Goal: Information Seeking & Learning: Find specific fact

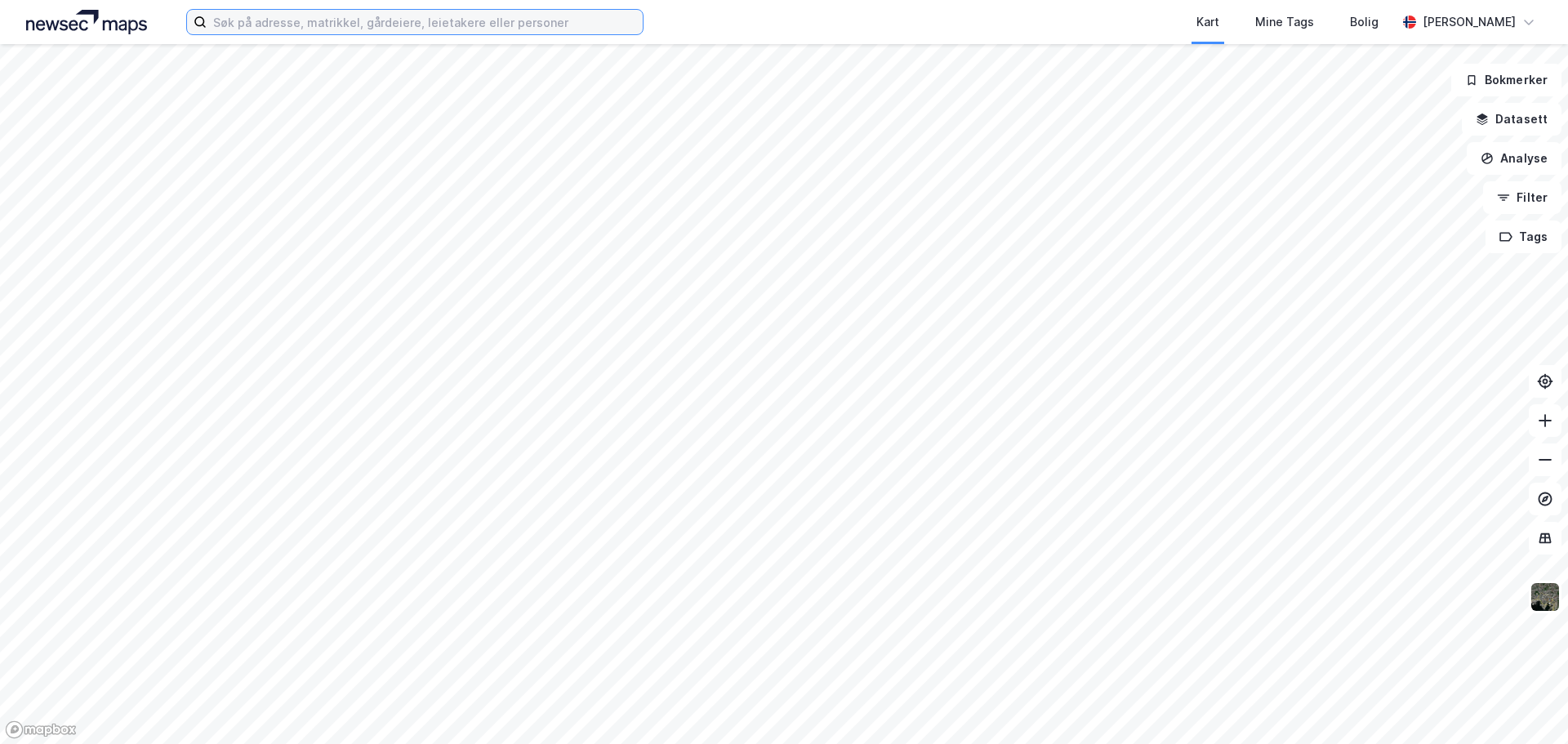
click at [489, 21] on input at bounding box center [424, 21] width 436 height 24
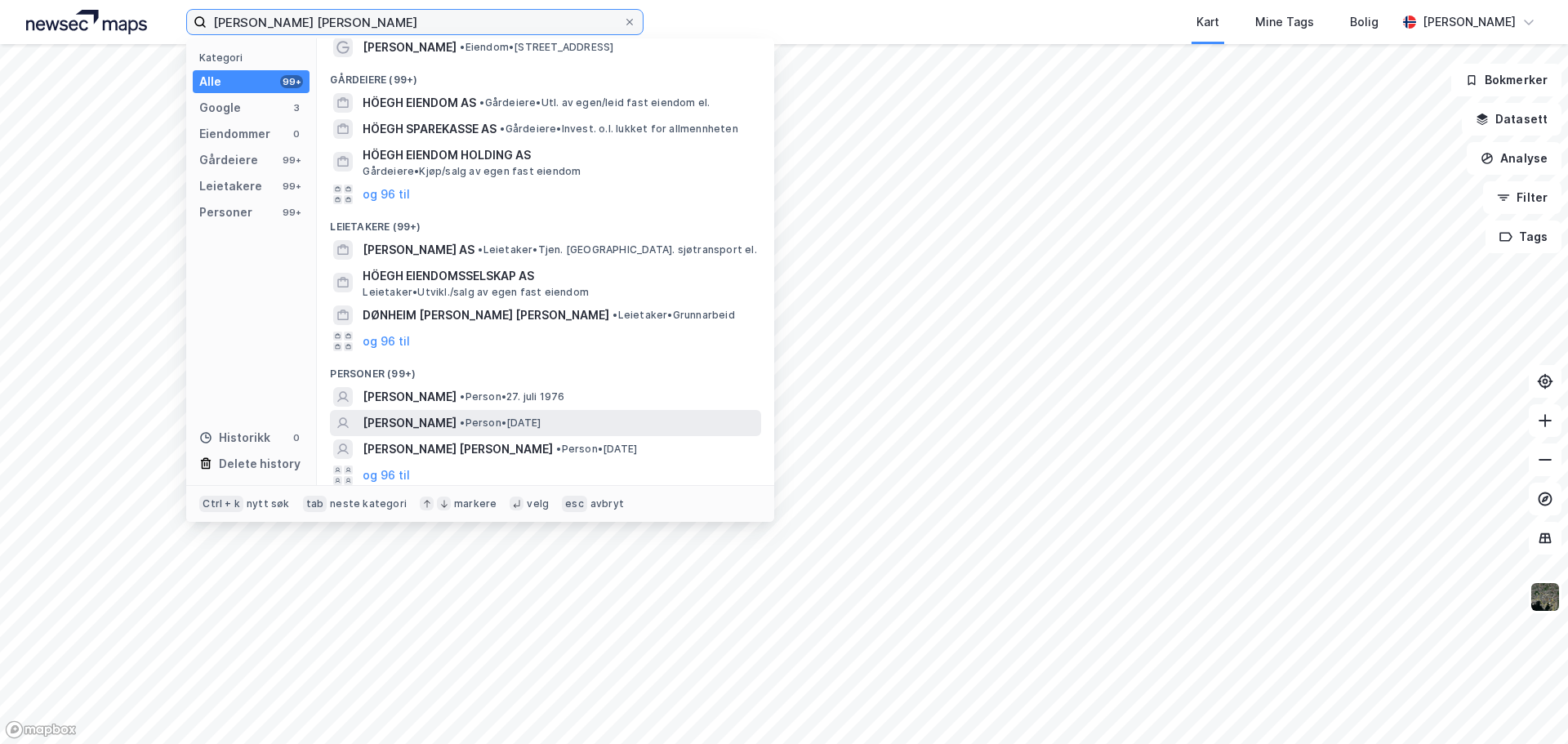
scroll to position [89, 0]
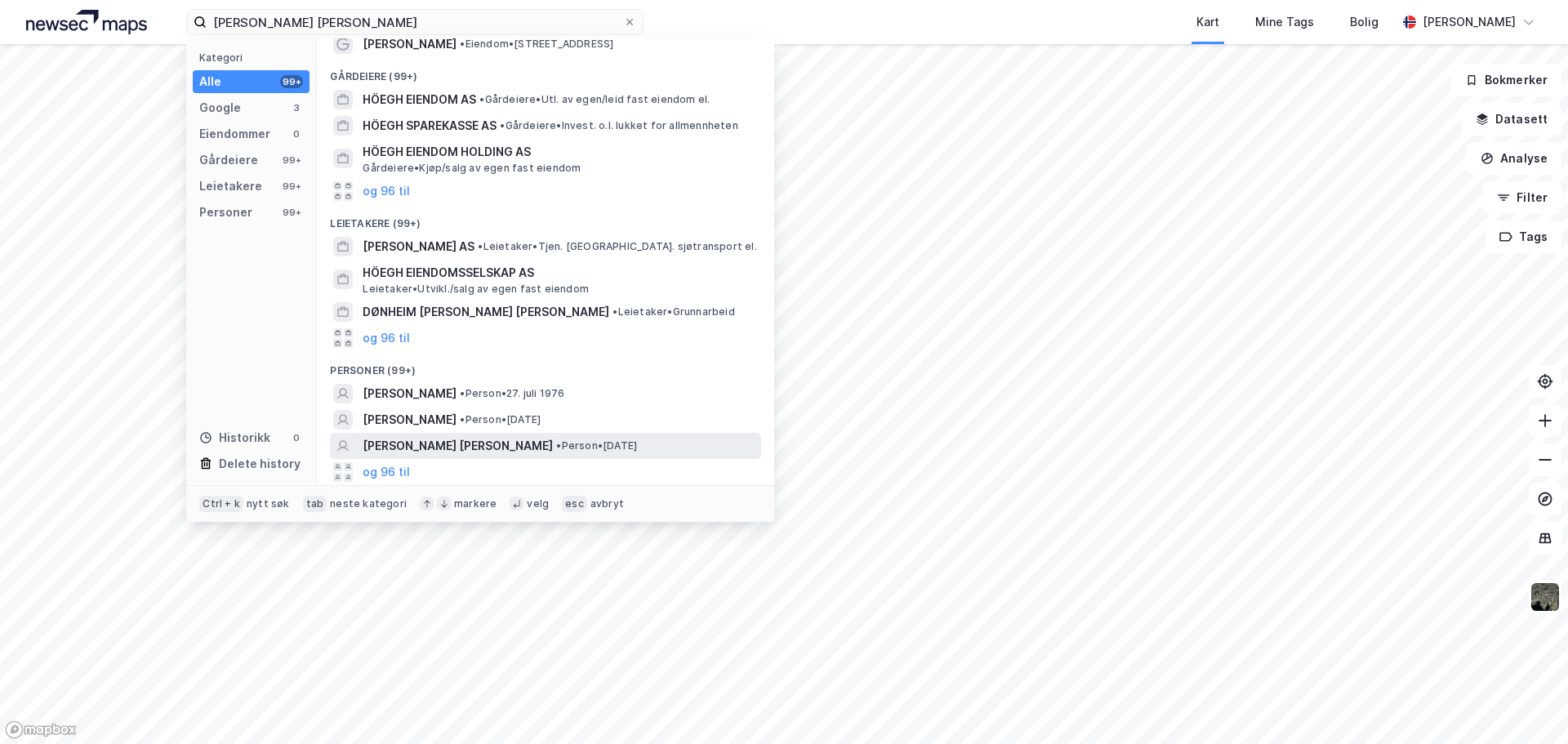
click at [429, 451] on span "[PERSON_NAME] [PERSON_NAME]" at bounding box center [458, 446] width 191 height 20
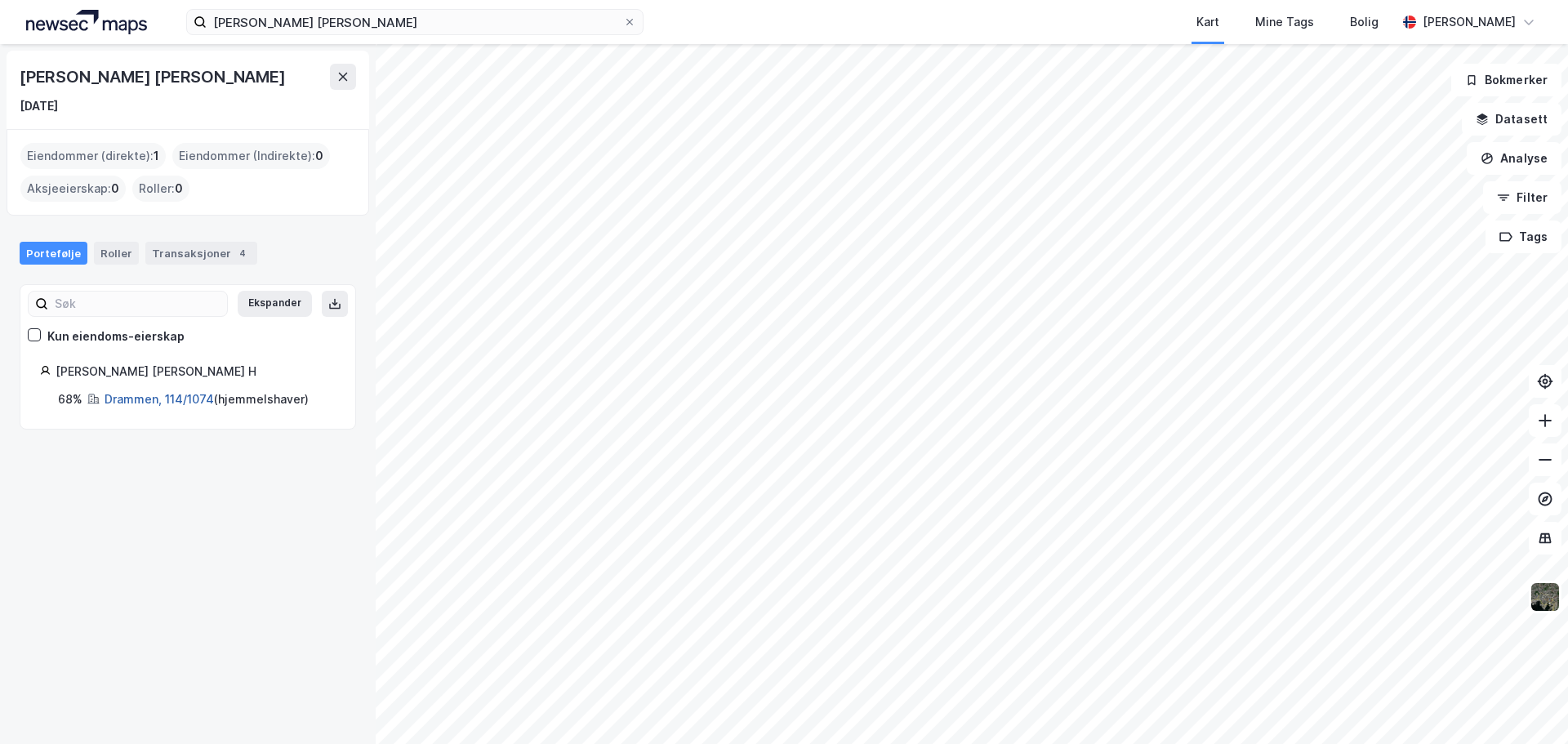
click at [160, 401] on link "Drammen, 114/1074" at bounding box center [159, 399] width 110 height 14
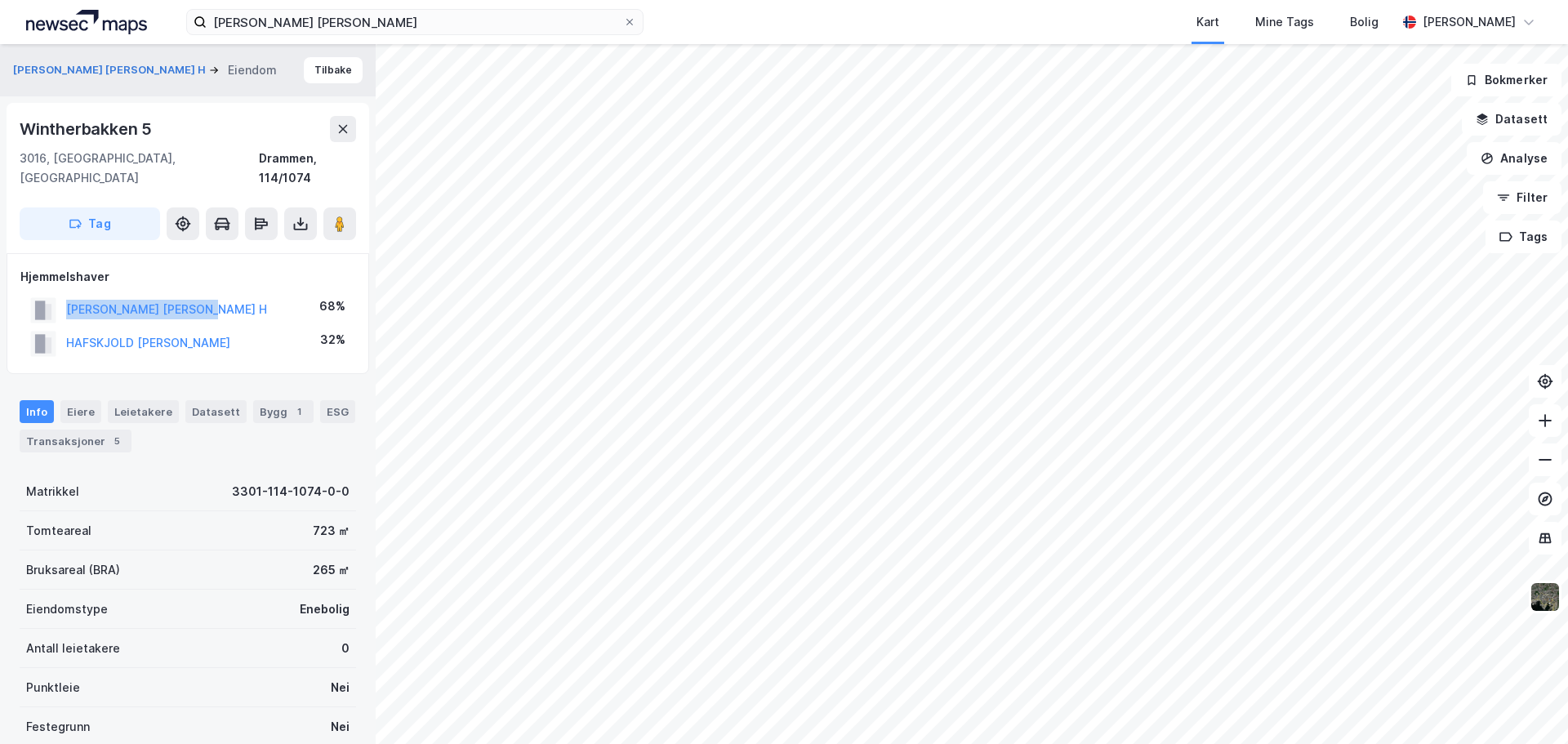
drag, startPoint x: 223, startPoint y: 294, endPoint x: 63, endPoint y: 298, distance: 160.0
click at [63, 298] on div "[PERSON_NAME] [PERSON_NAME] H 68%" at bounding box center [188, 310] width 335 height 34
copy button "[PERSON_NAME] [PERSON_NAME] H"
click at [109, 433] on div "5" at bounding box center [117, 441] width 16 height 16
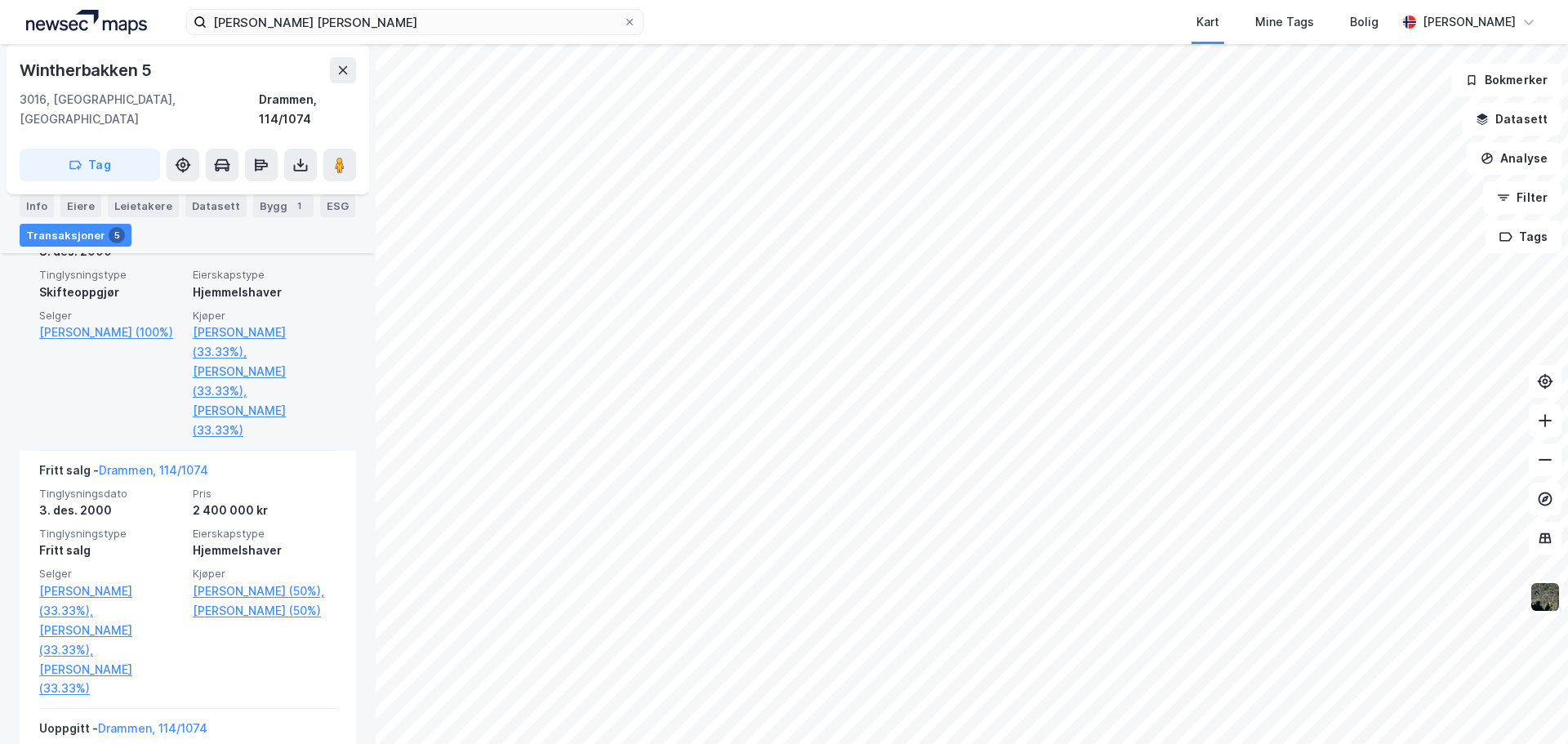
scroll to position [1013, 0]
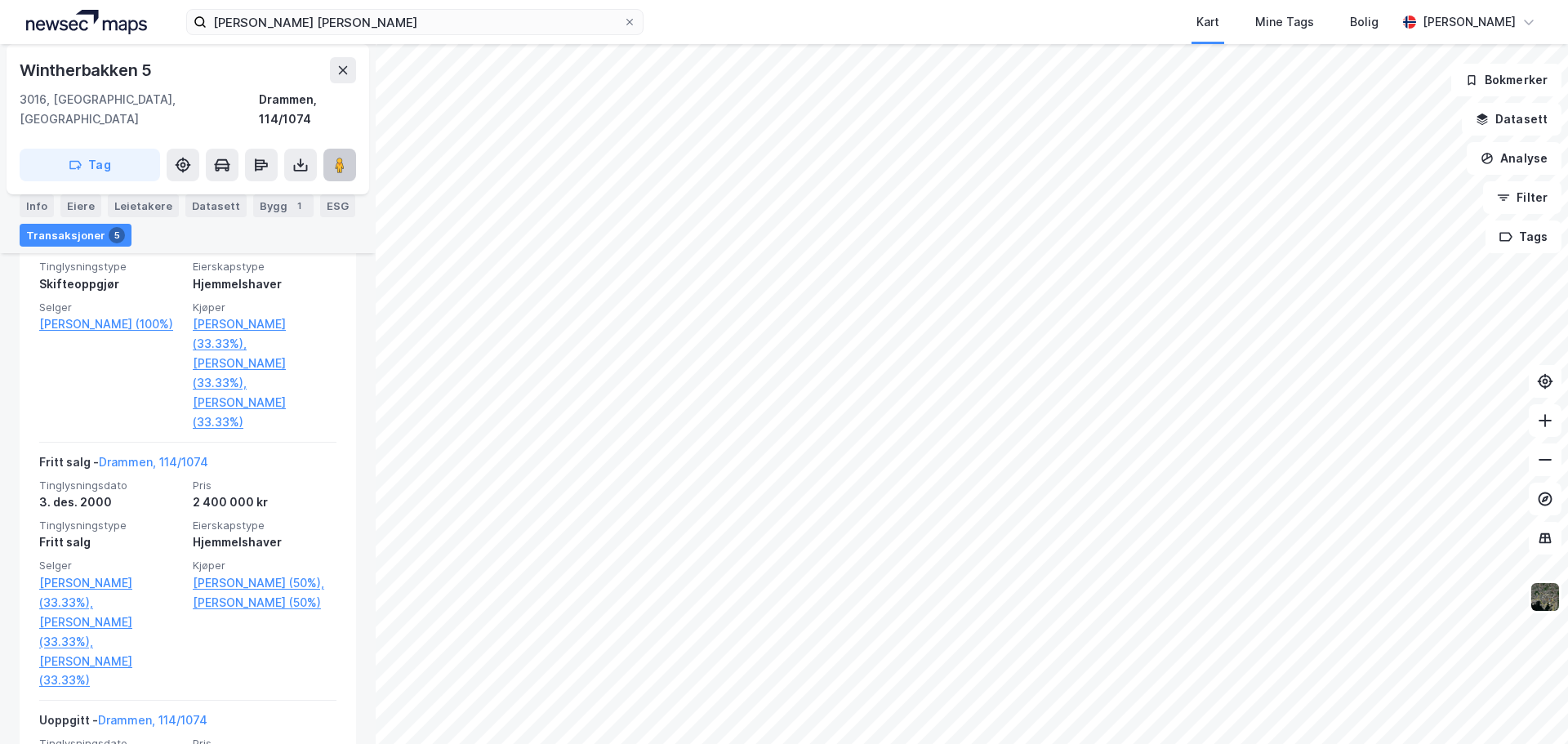
click at [339, 157] on image at bounding box center [339, 165] width 10 height 16
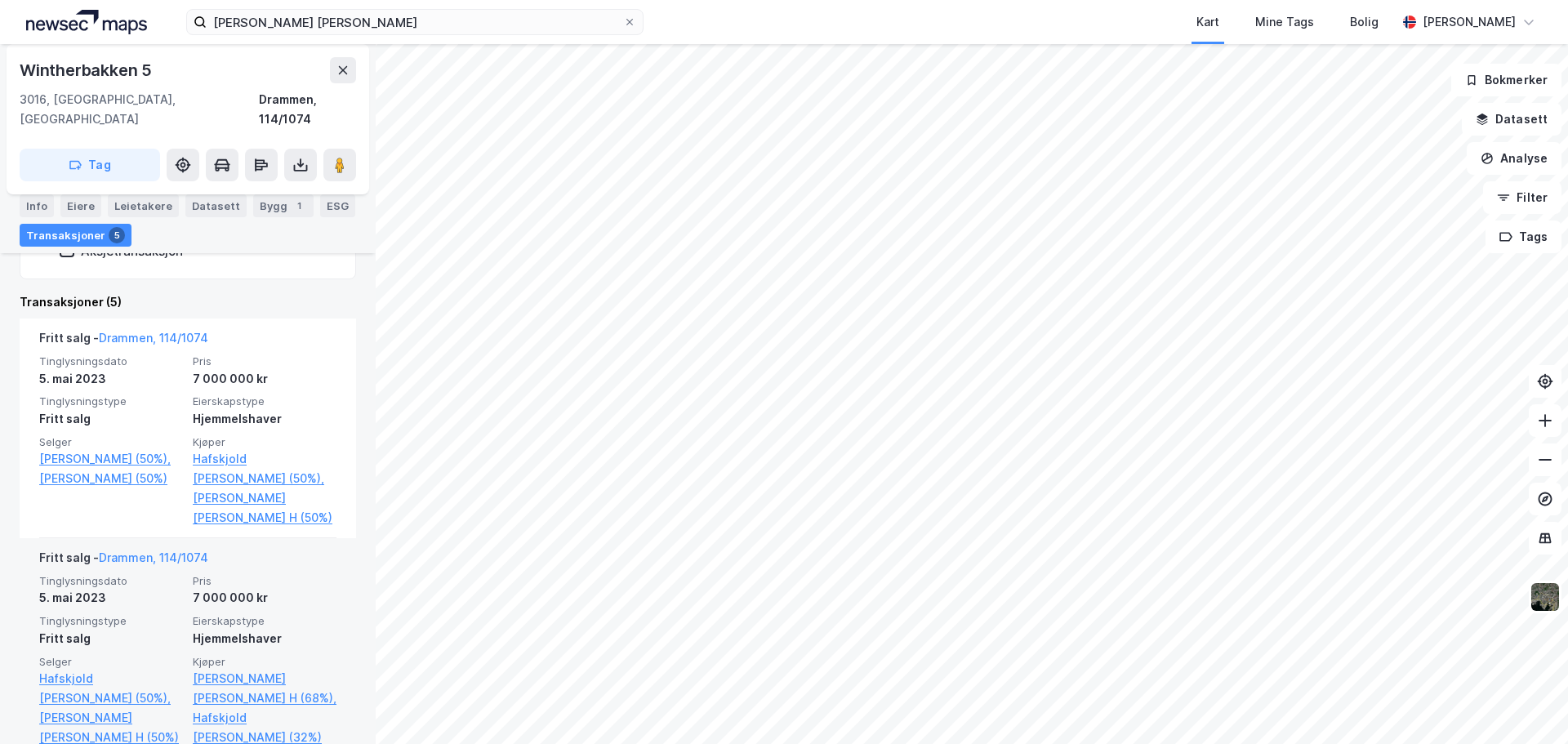
scroll to position [279, 0]
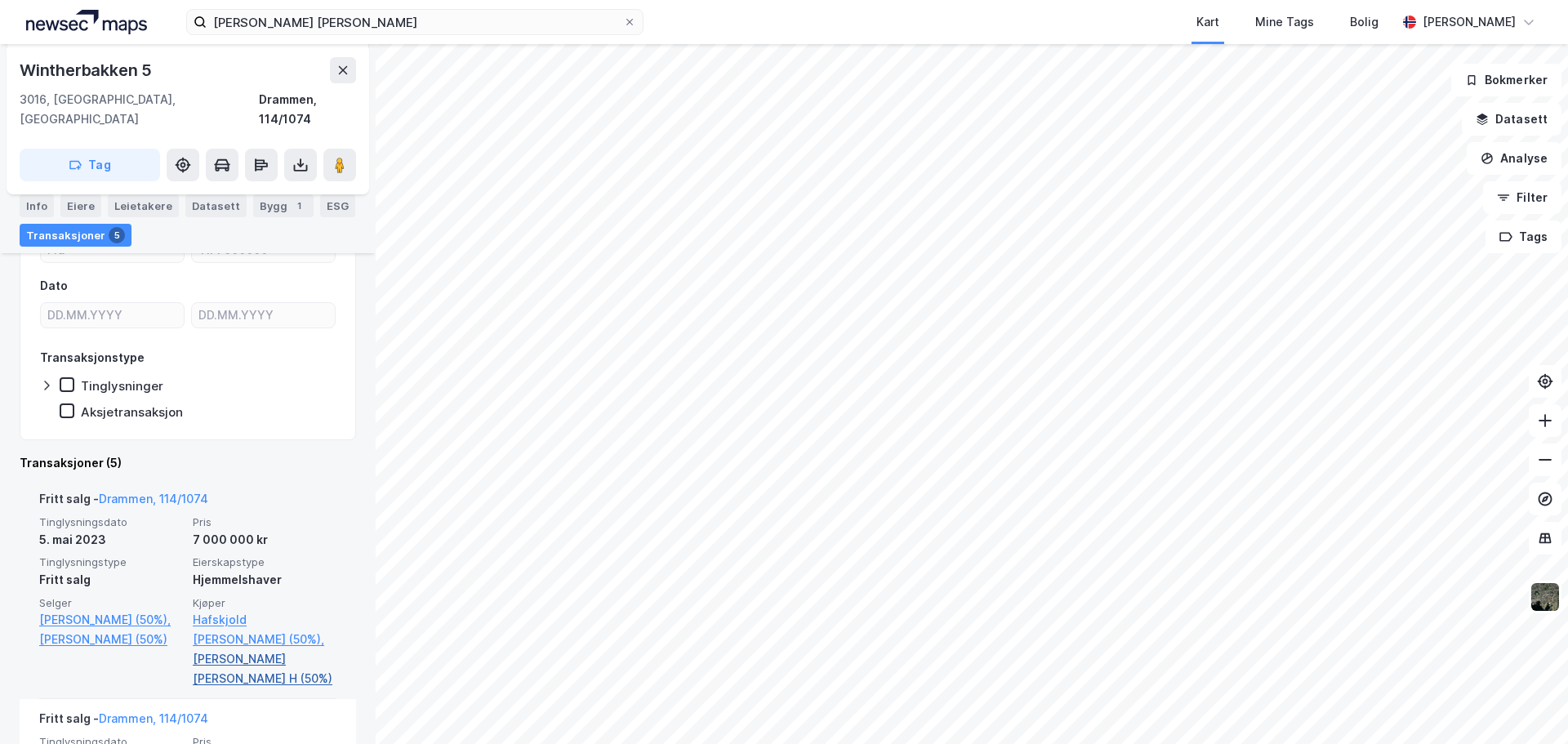
click at [240, 651] on link "[PERSON_NAME] [PERSON_NAME] H (50%)" at bounding box center [264, 669] width 143 height 39
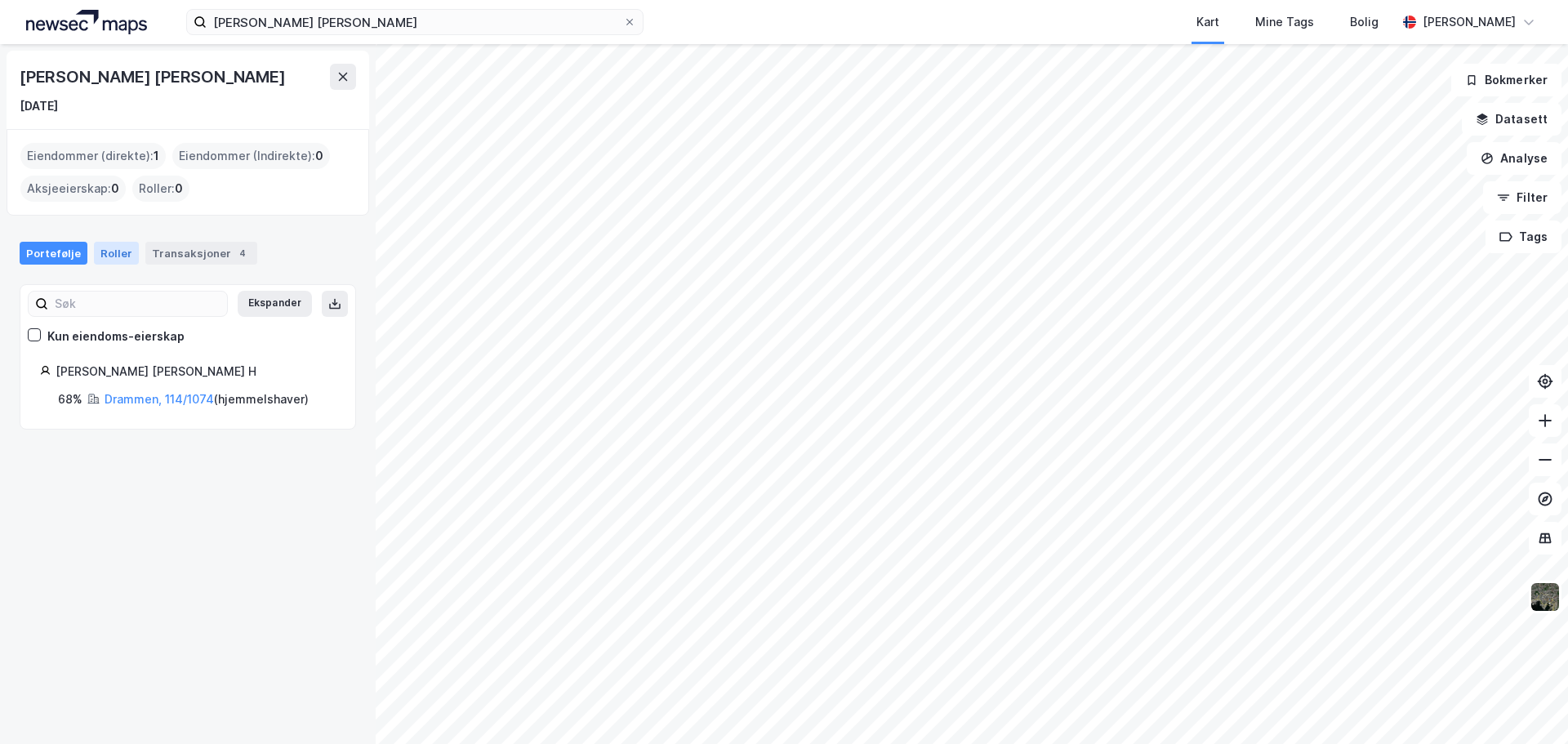
click at [115, 256] on div "Roller" at bounding box center [116, 253] width 45 height 23
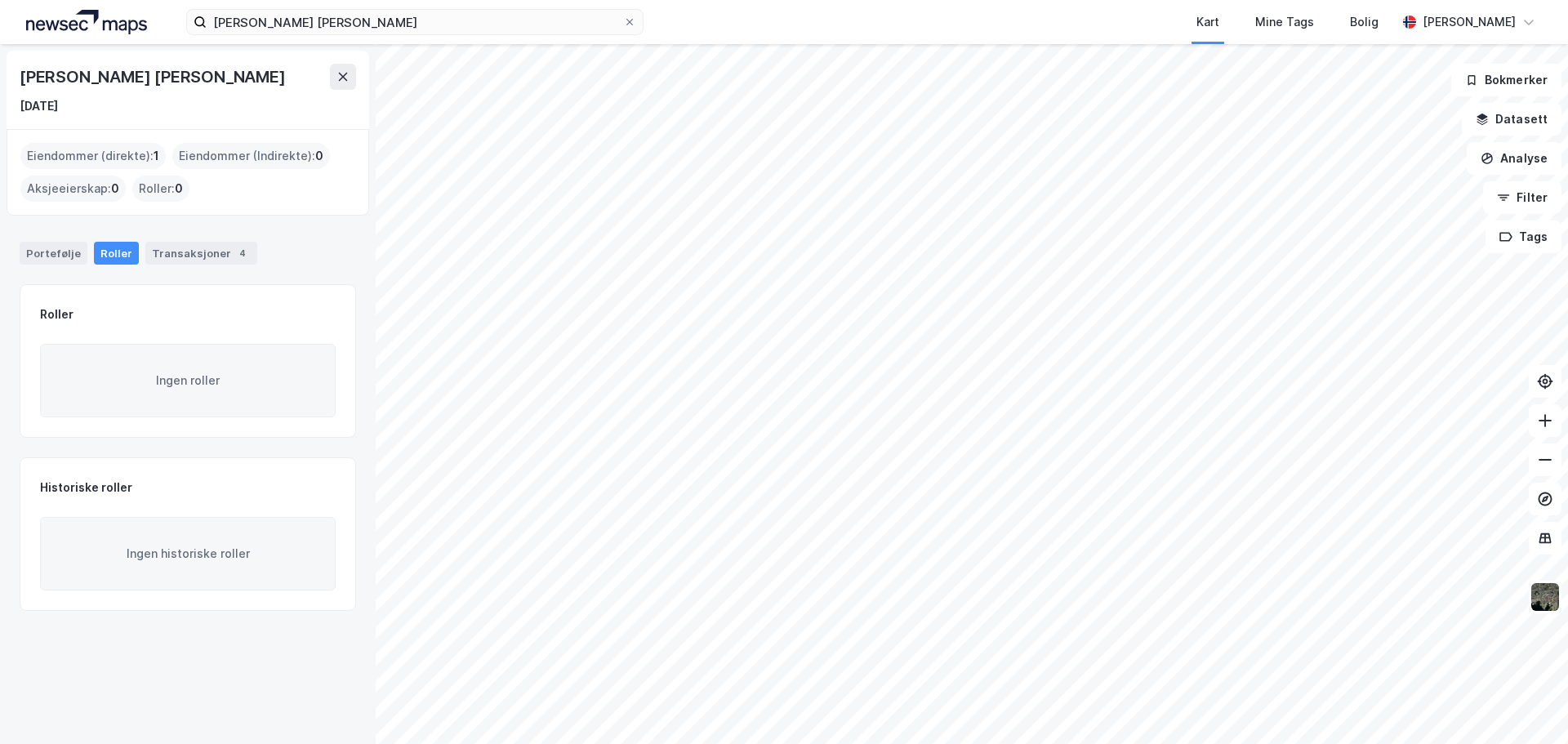
click at [36, 265] on div "Portefølje Roller Transaksjoner 4" at bounding box center [188, 246] width 376 height 49
click at [42, 258] on div "Portefølje" at bounding box center [53, 253] width 68 height 23
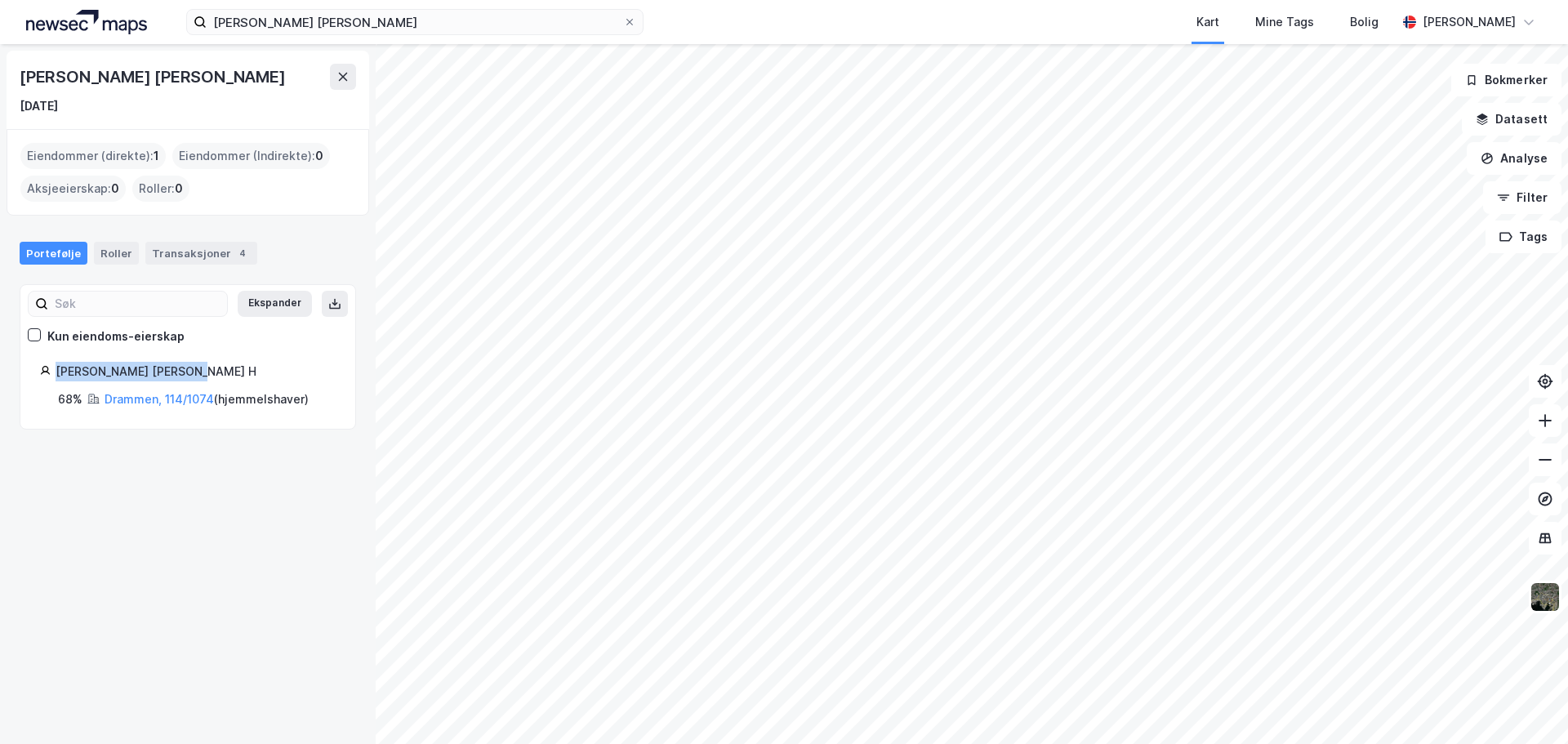
drag, startPoint x: 181, startPoint y: 369, endPoint x: 56, endPoint y: 372, distance: 125.0
click at [56, 372] on div "[PERSON_NAME] [PERSON_NAME] H" at bounding box center [195, 372] width 280 height 20
copy div "[PERSON_NAME] [PERSON_NAME] H"
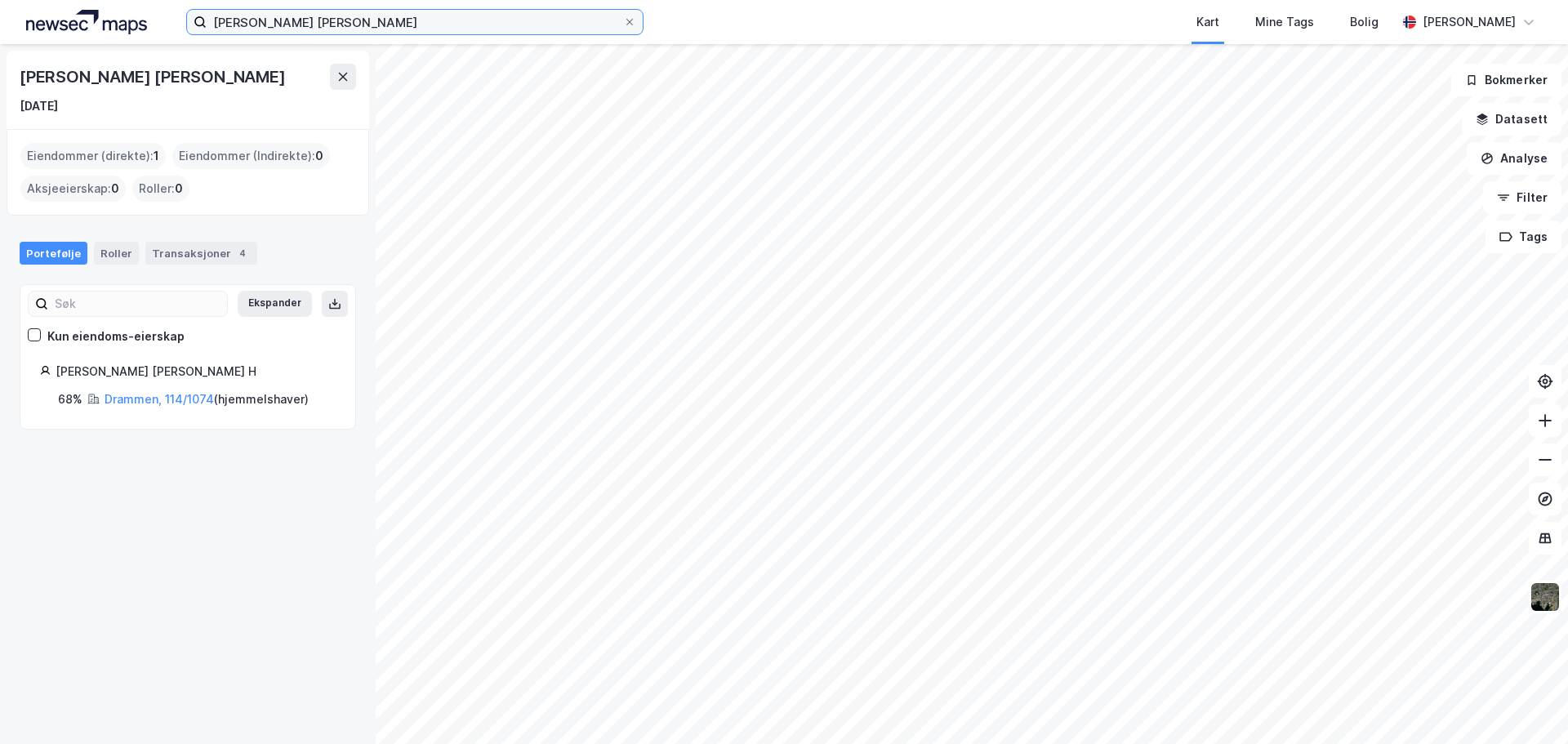
click at [412, 32] on input "[PERSON_NAME] [PERSON_NAME]" at bounding box center [414, 21] width 416 height 24
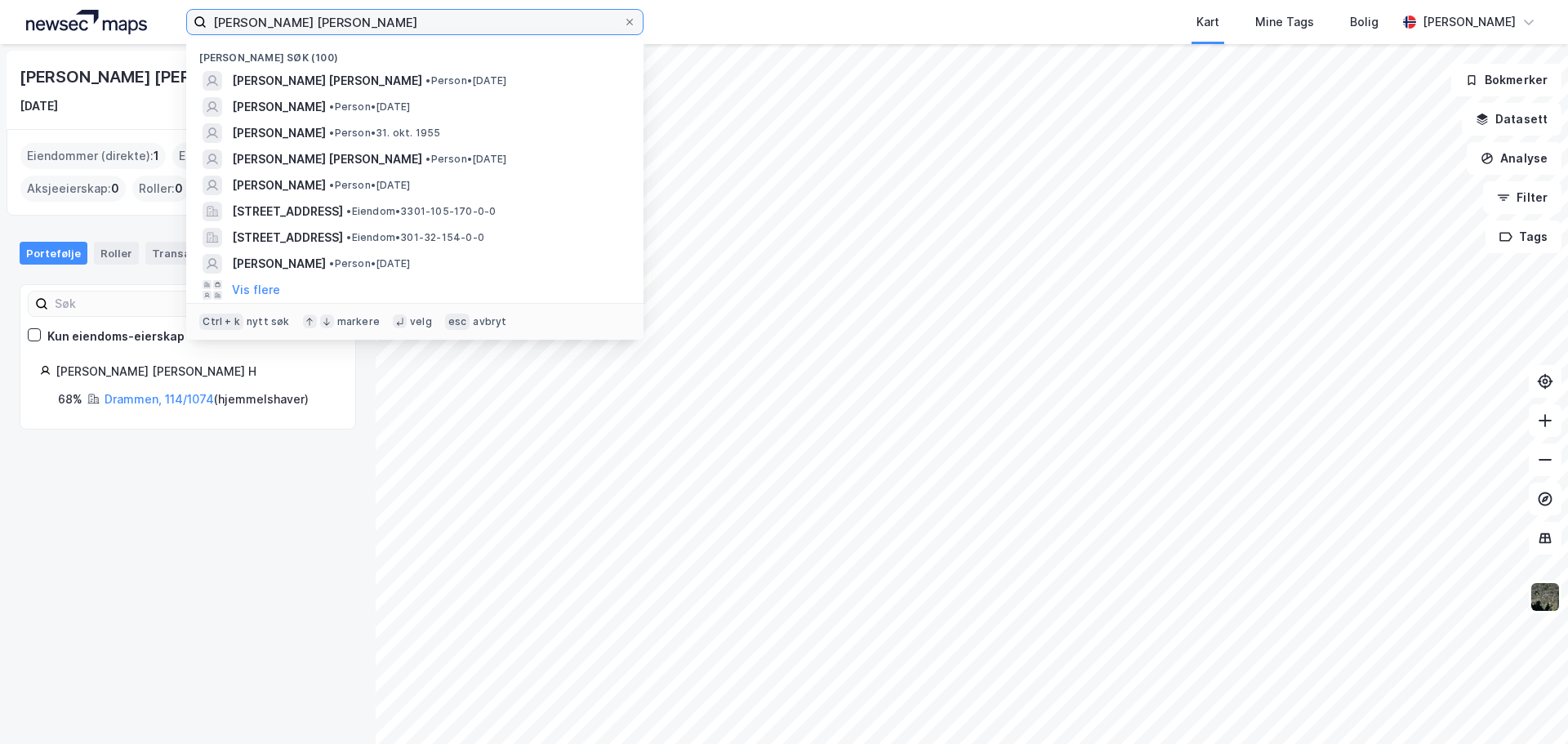
click at [412, 32] on input "[PERSON_NAME] [PERSON_NAME]" at bounding box center [414, 21] width 416 height 24
paste input "[PERSON_NAME]"
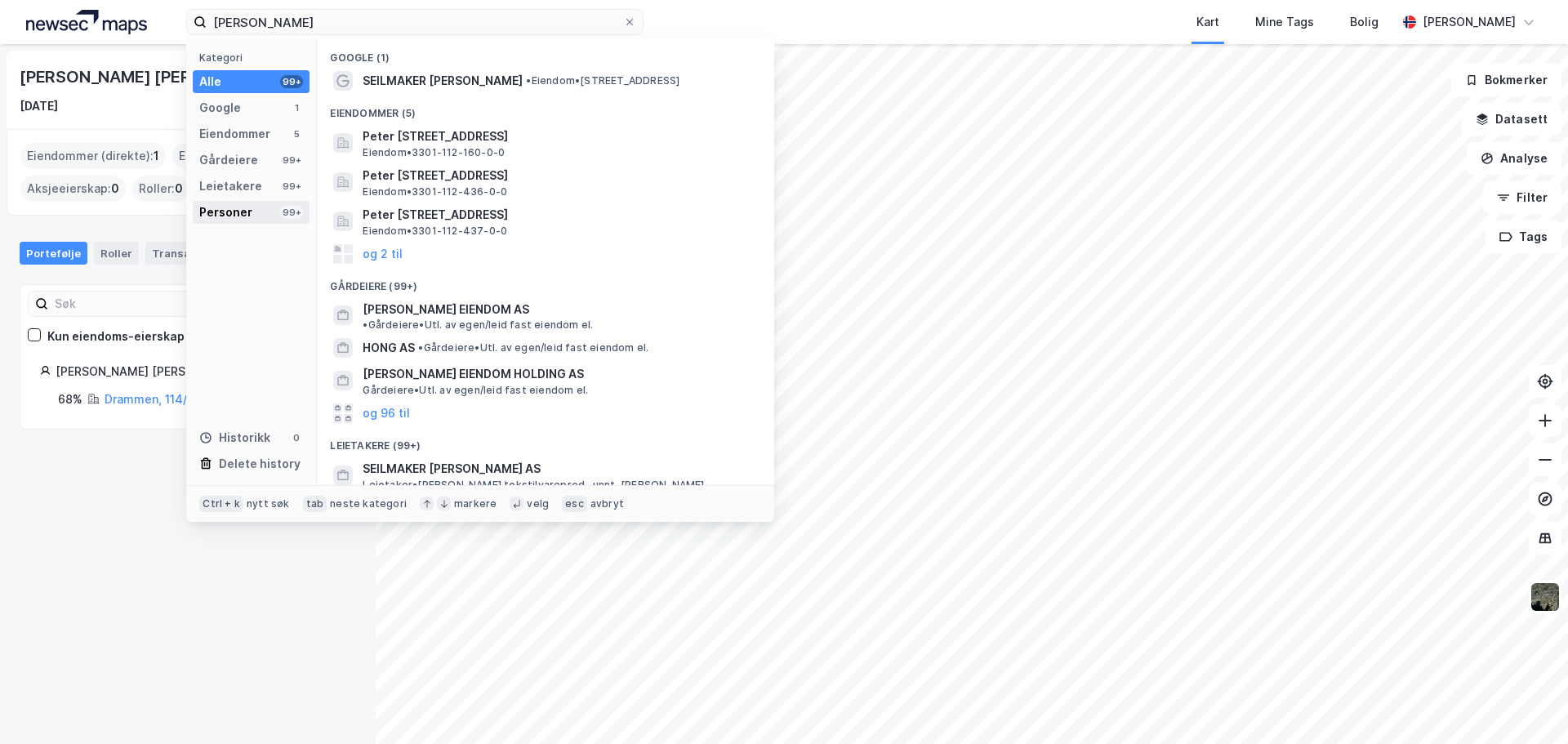
click at [260, 221] on div "Personer 99+" at bounding box center [250, 212] width 117 height 23
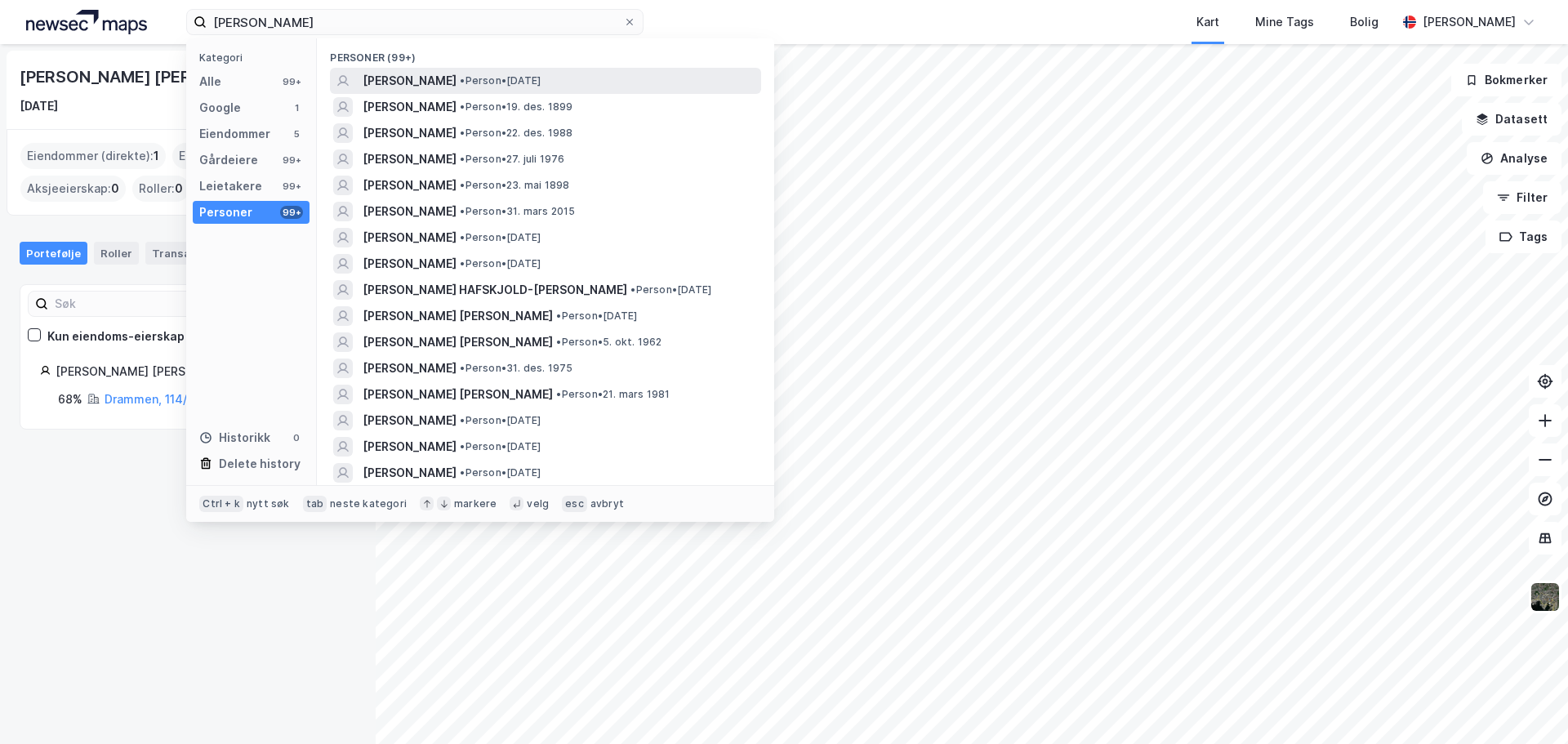
click at [509, 87] on div "[PERSON_NAME] • Person • [DATE]" at bounding box center [560, 81] width 396 height 20
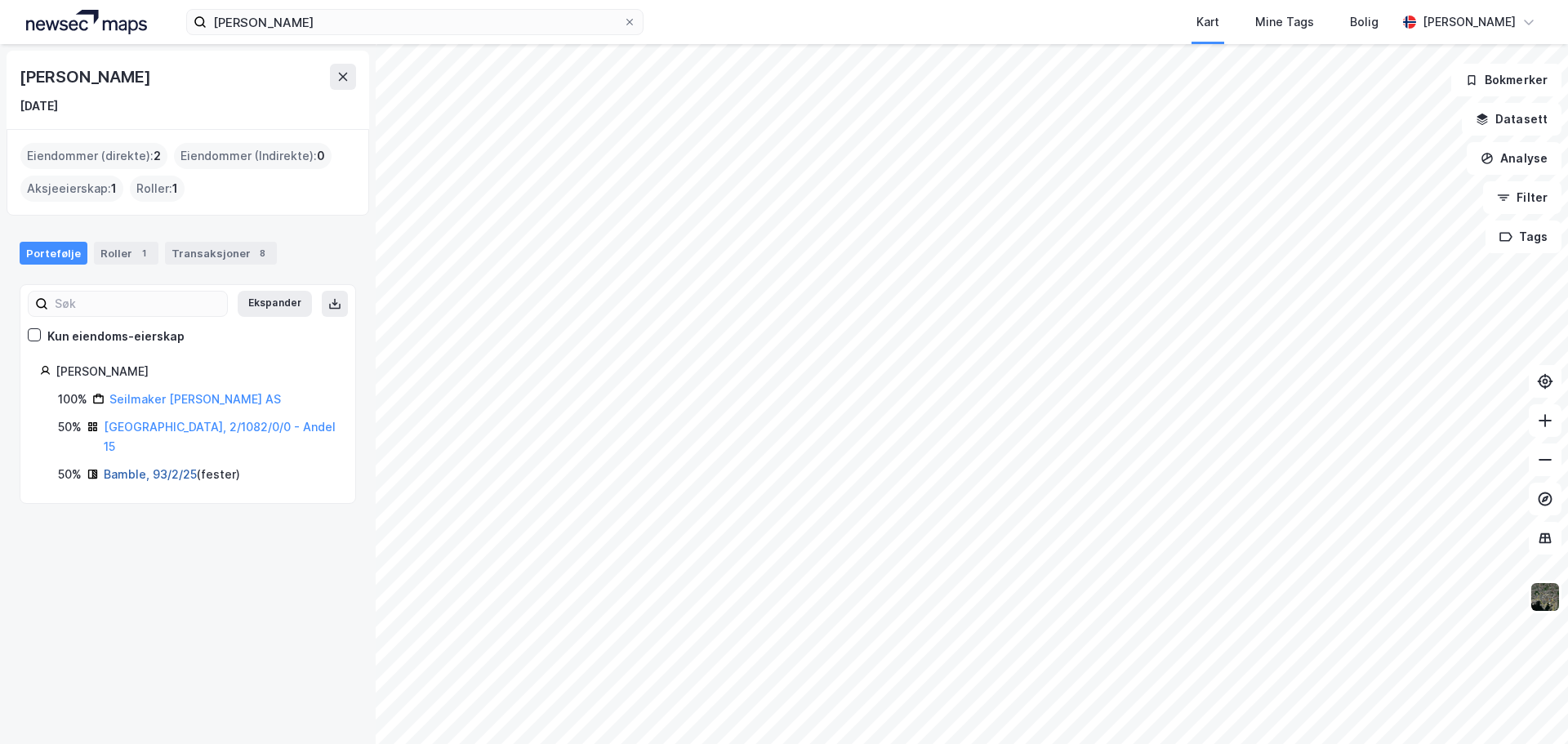
click at [142, 467] on link "Bamble, 93/2/25" at bounding box center [150, 474] width 93 height 14
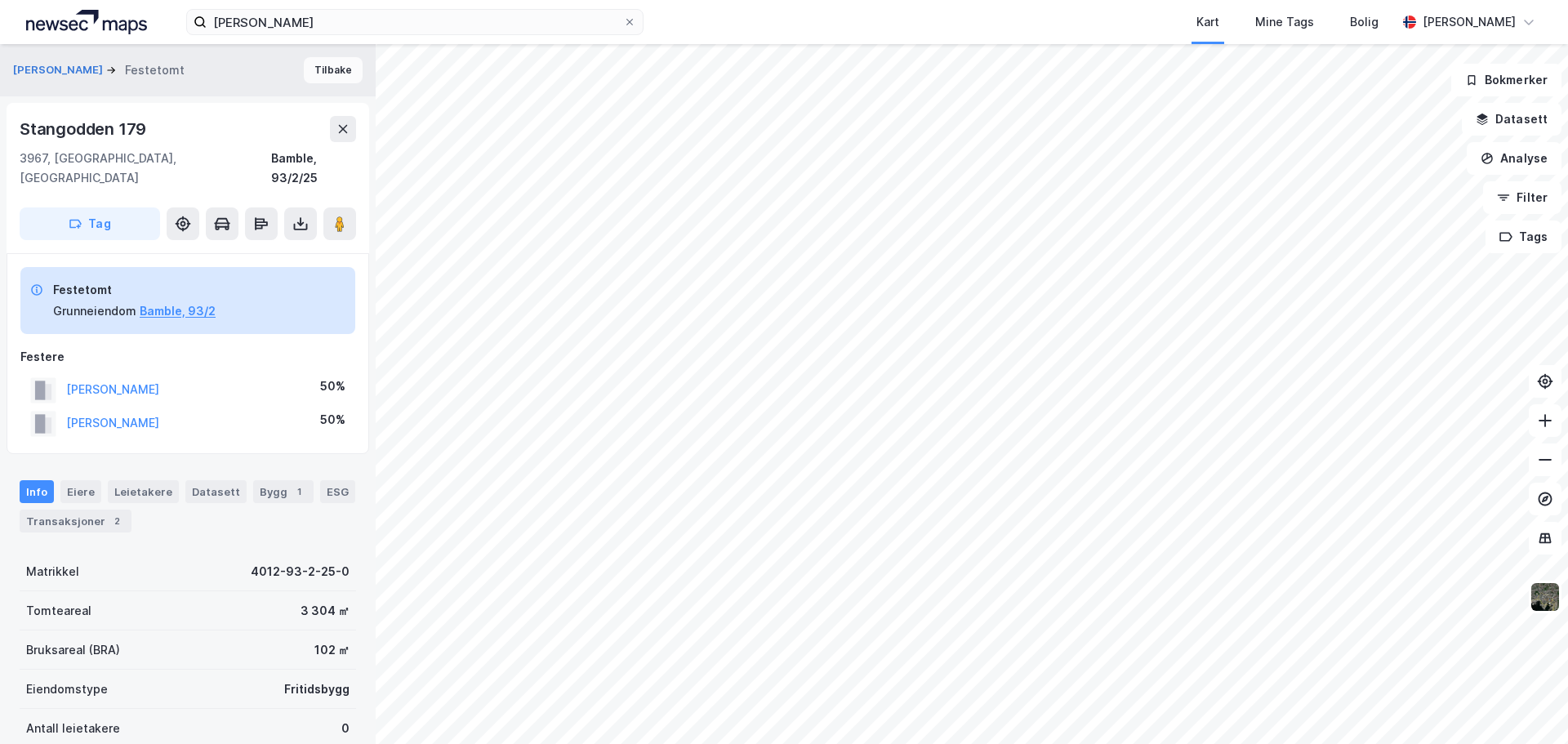
click at [325, 68] on button "Tilbake" at bounding box center [333, 69] width 59 height 26
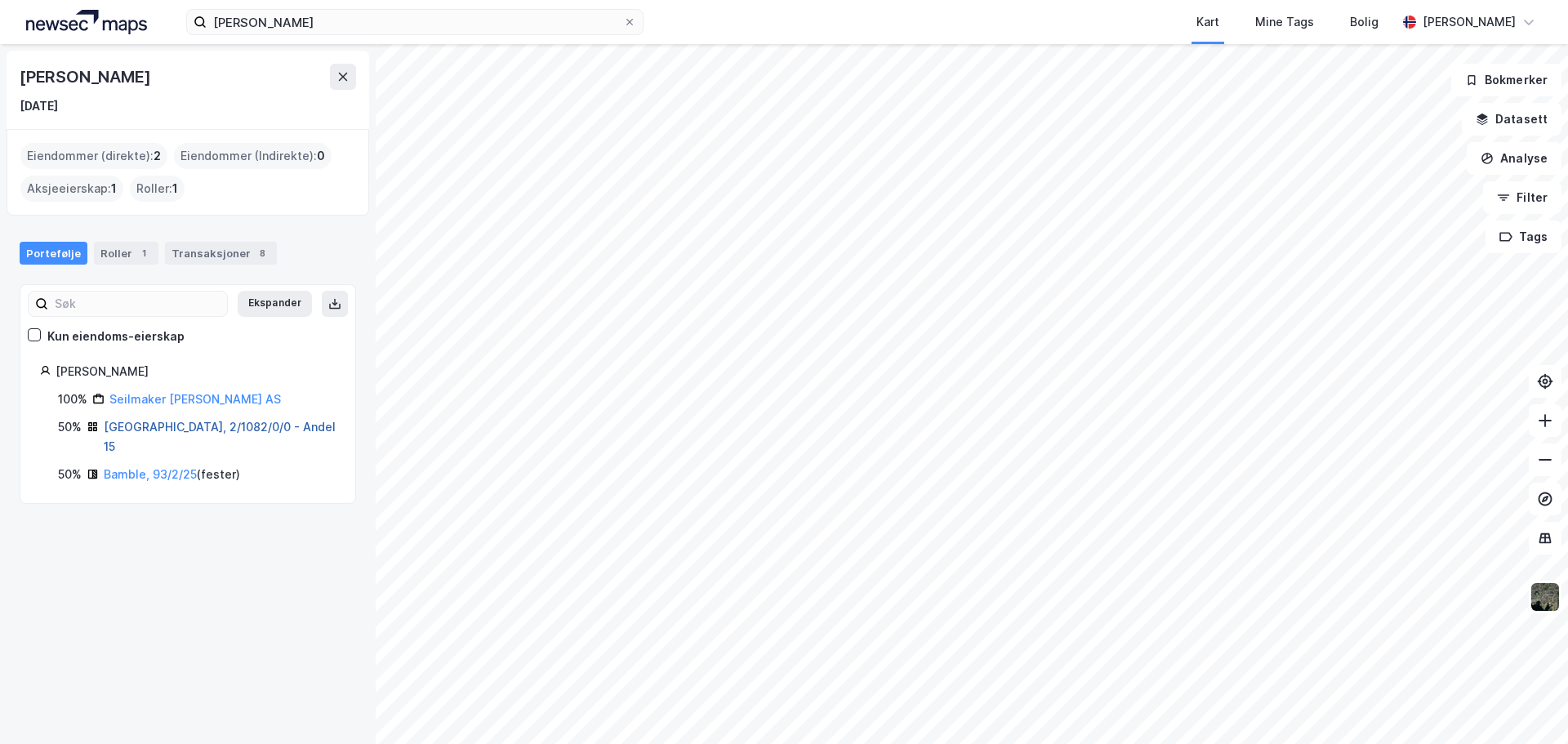
click at [192, 430] on link "[GEOGRAPHIC_DATA], 2/1082/0/0 - Andel 15" at bounding box center [219, 437] width 232 height 34
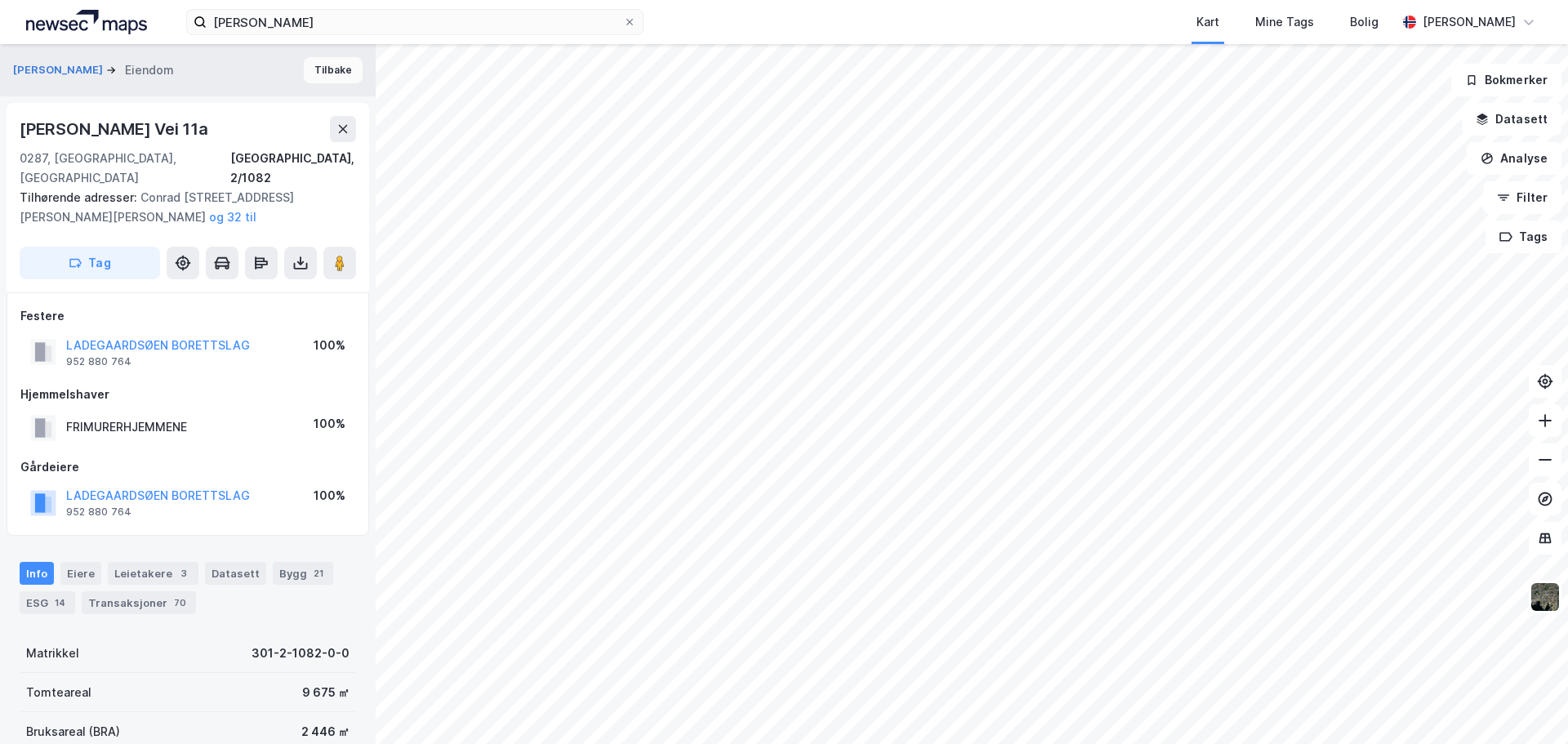
click at [324, 78] on button "Tilbake" at bounding box center [333, 69] width 59 height 26
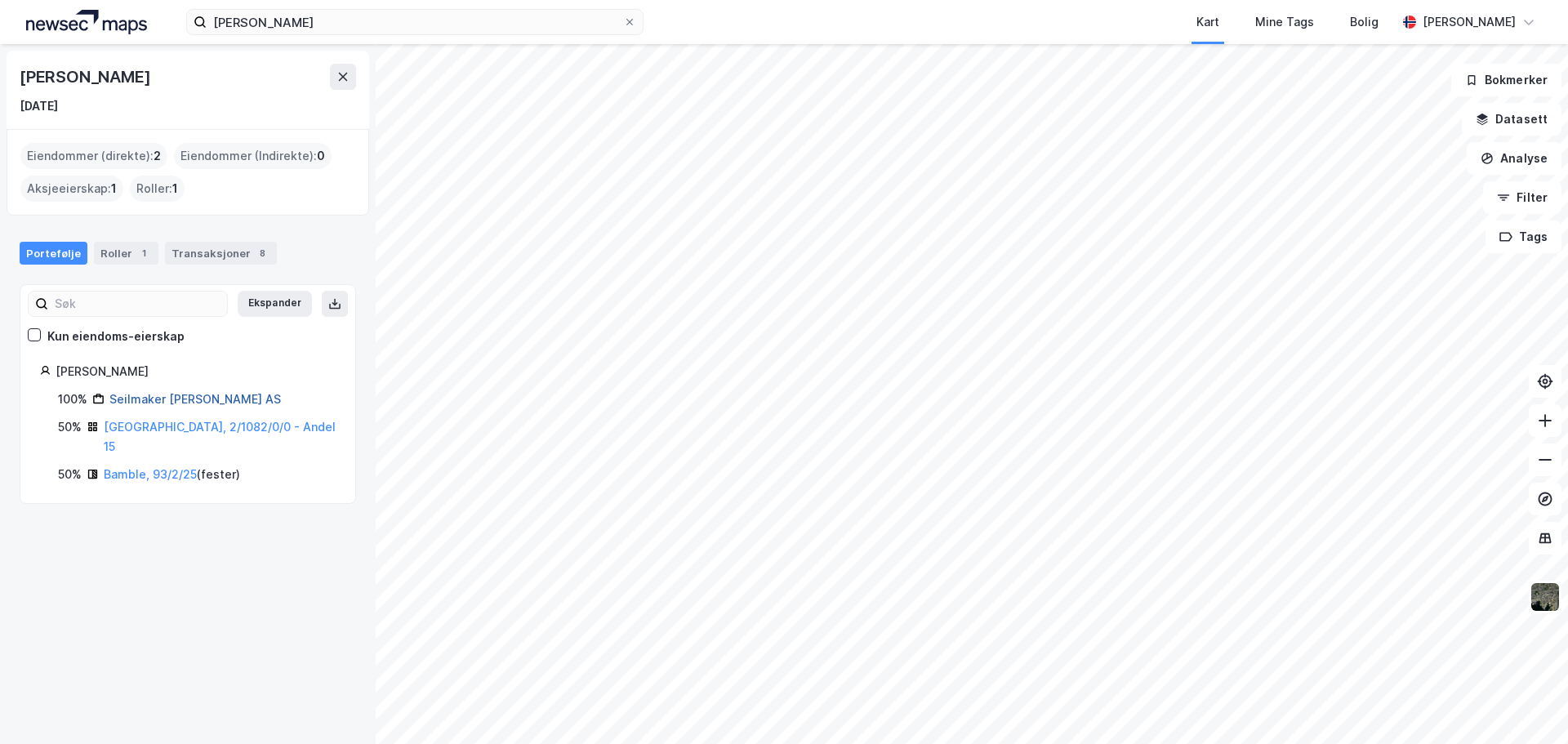
click at [145, 400] on link "Seilmaker [PERSON_NAME] AS" at bounding box center [195, 399] width 171 height 14
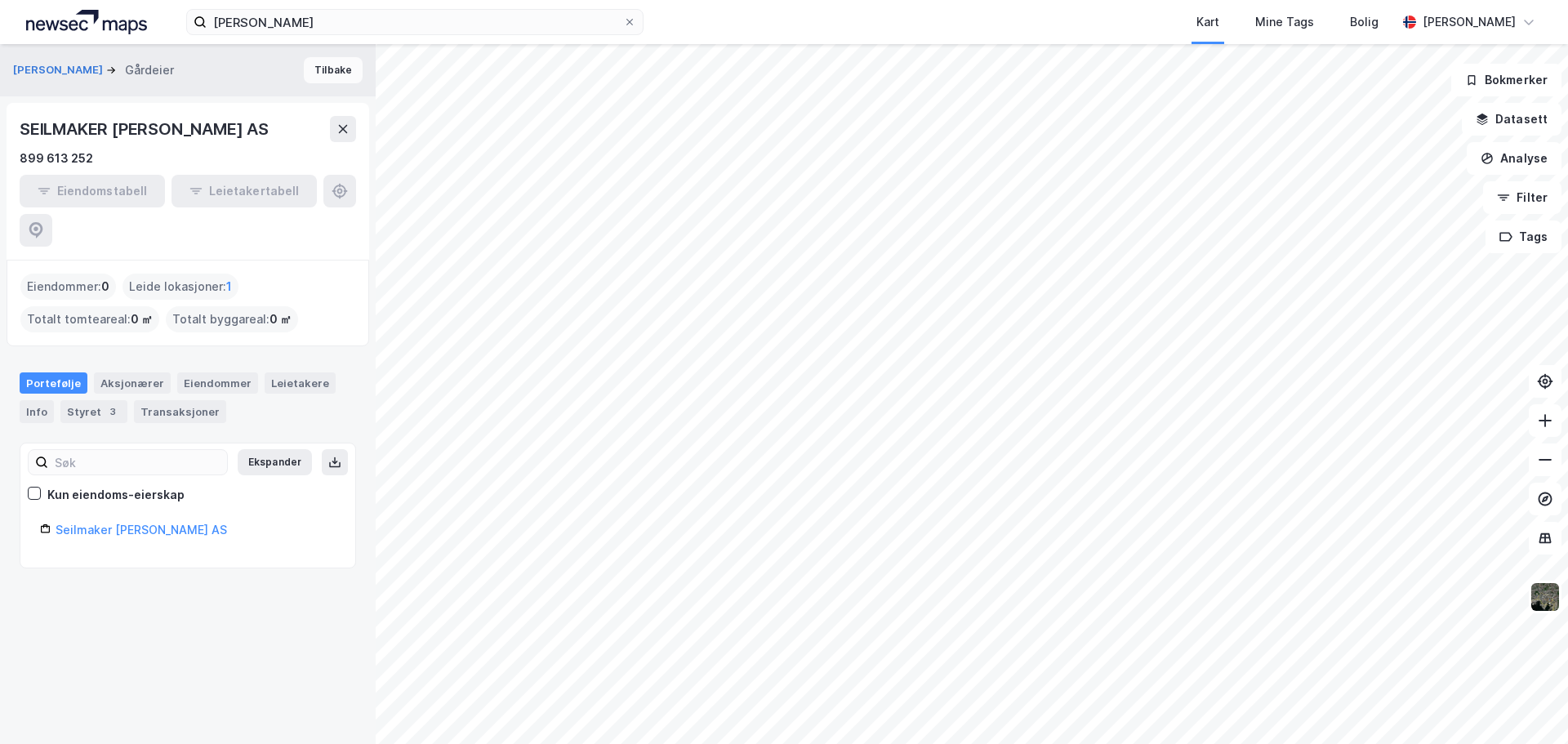
click at [335, 78] on button "Tilbake" at bounding box center [333, 69] width 59 height 26
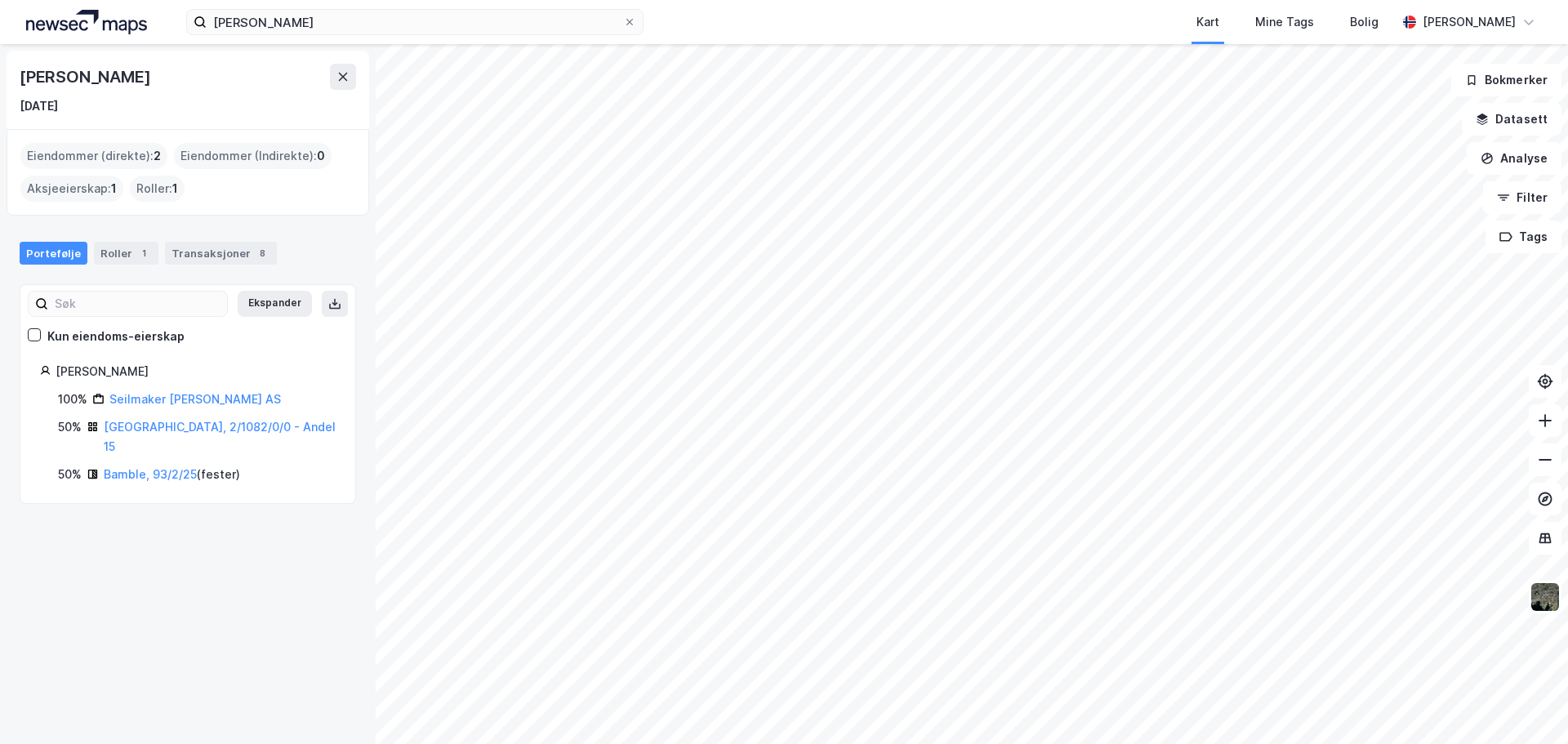
click at [339, 681] on div "[PERSON_NAME] [DATE] Eiendommer (direkte) : 2 Eiendommer (Indirekte) : 0 Aksjee…" at bounding box center [784, 394] width 1568 height 700
click at [929, 743] on html "[PERSON_NAME] Kart Mine Tags [PERSON_NAME] [PERSON_NAME] [PERSON_NAME] [DATE] E…" at bounding box center [784, 372] width 1568 height 744
click at [1546, 603] on img at bounding box center [1545, 597] width 31 height 31
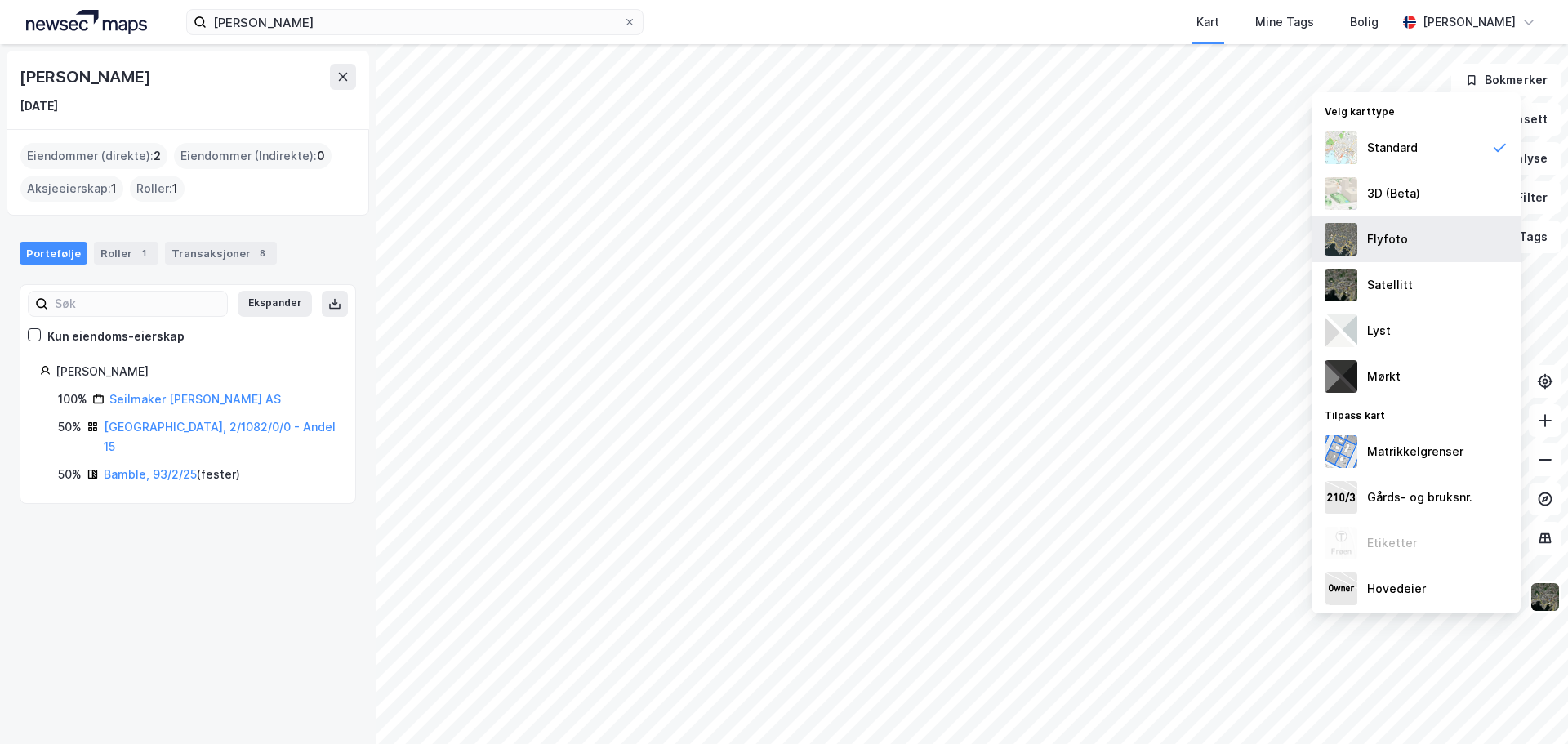
click at [1391, 249] on div "Flyfoto" at bounding box center [1416, 239] width 209 height 45
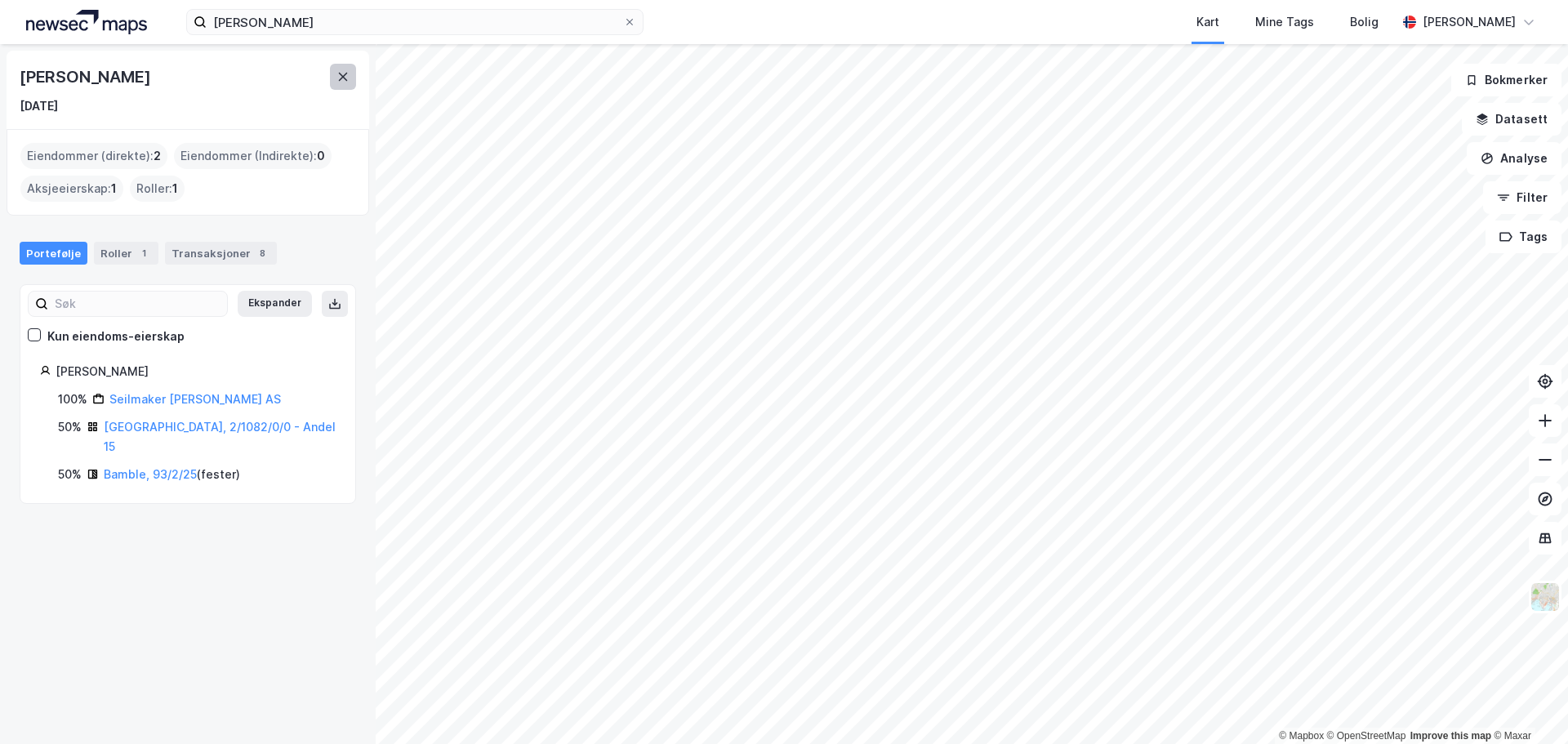
click at [348, 81] on icon at bounding box center [343, 77] width 13 height 13
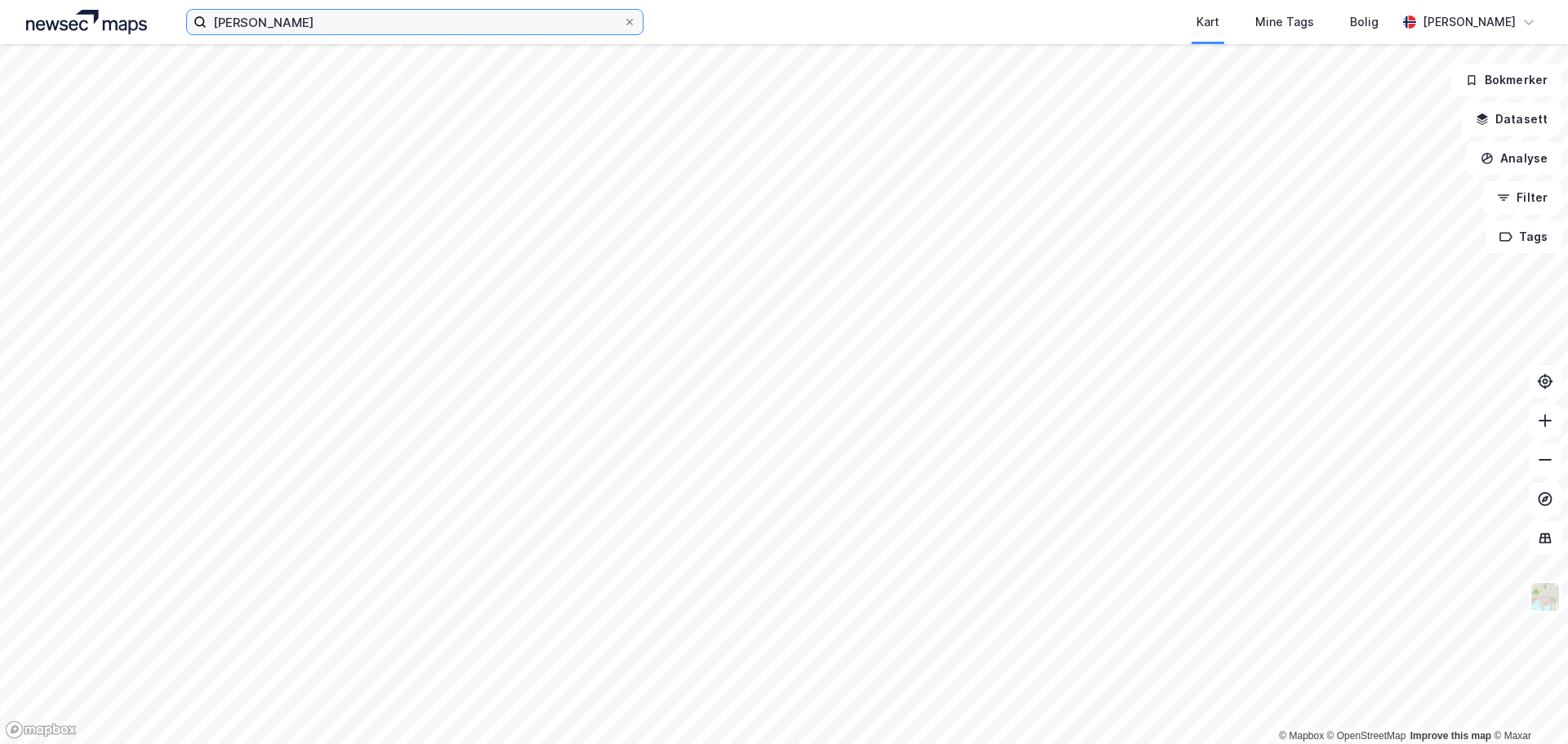
click at [325, 27] on input "[PERSON_NAME]" at bounding box center [414, 21] width 416 height 24
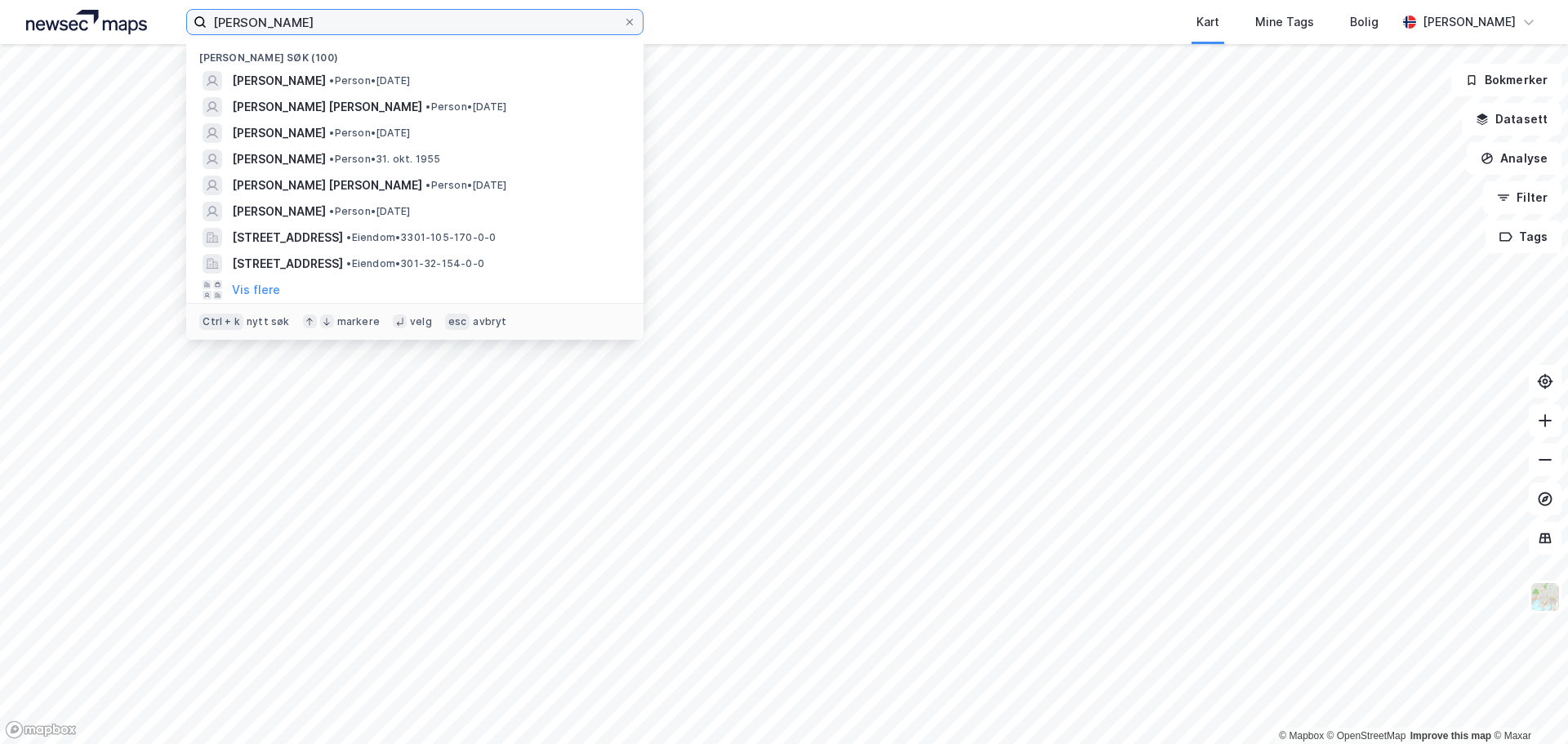
click at [325, 27] on input "[PERSON_NAME]" at bounding box center [414, 21] width 416 height 24
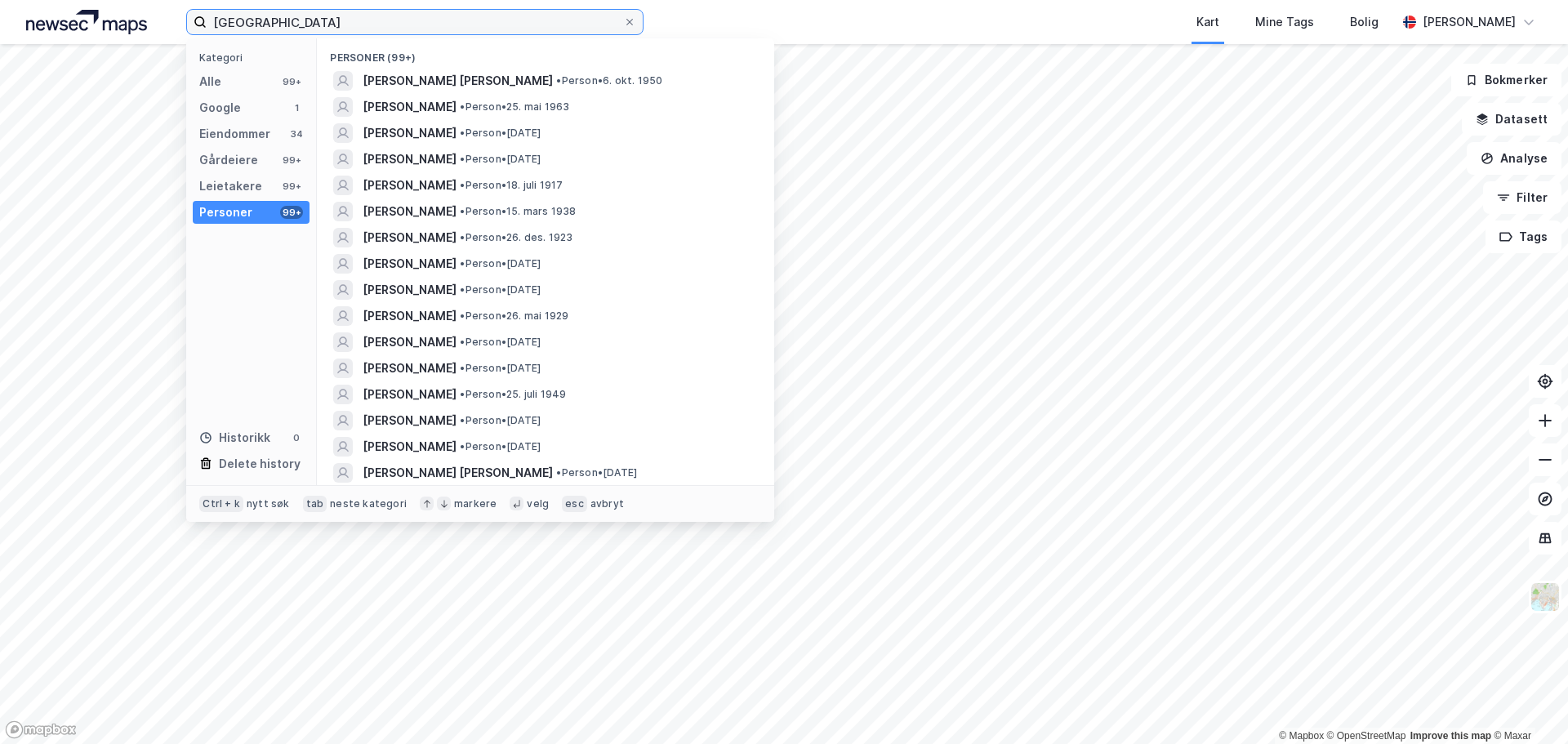
type input "[GEOGRAPHIC_DATA]"
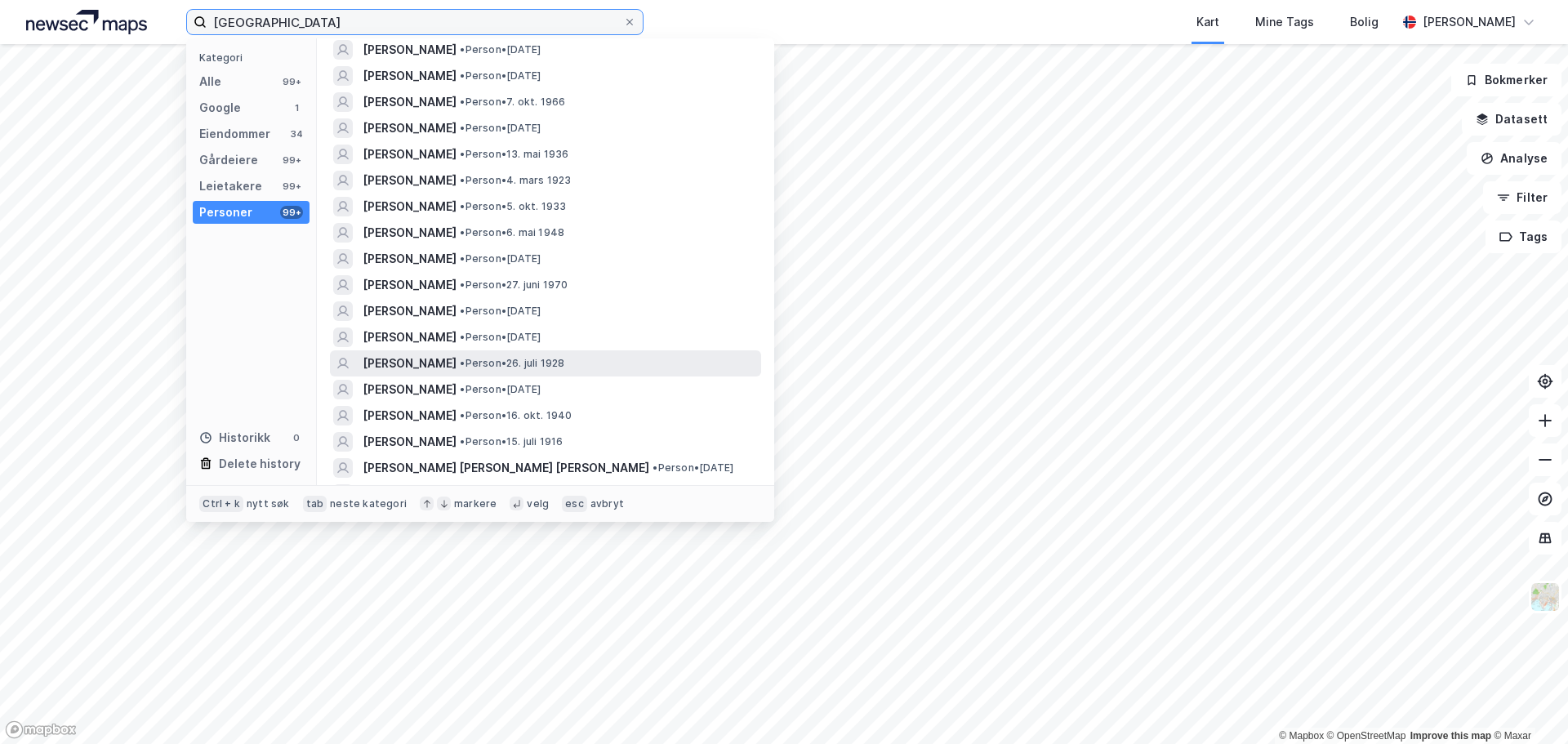
scroll to position [653, 0]
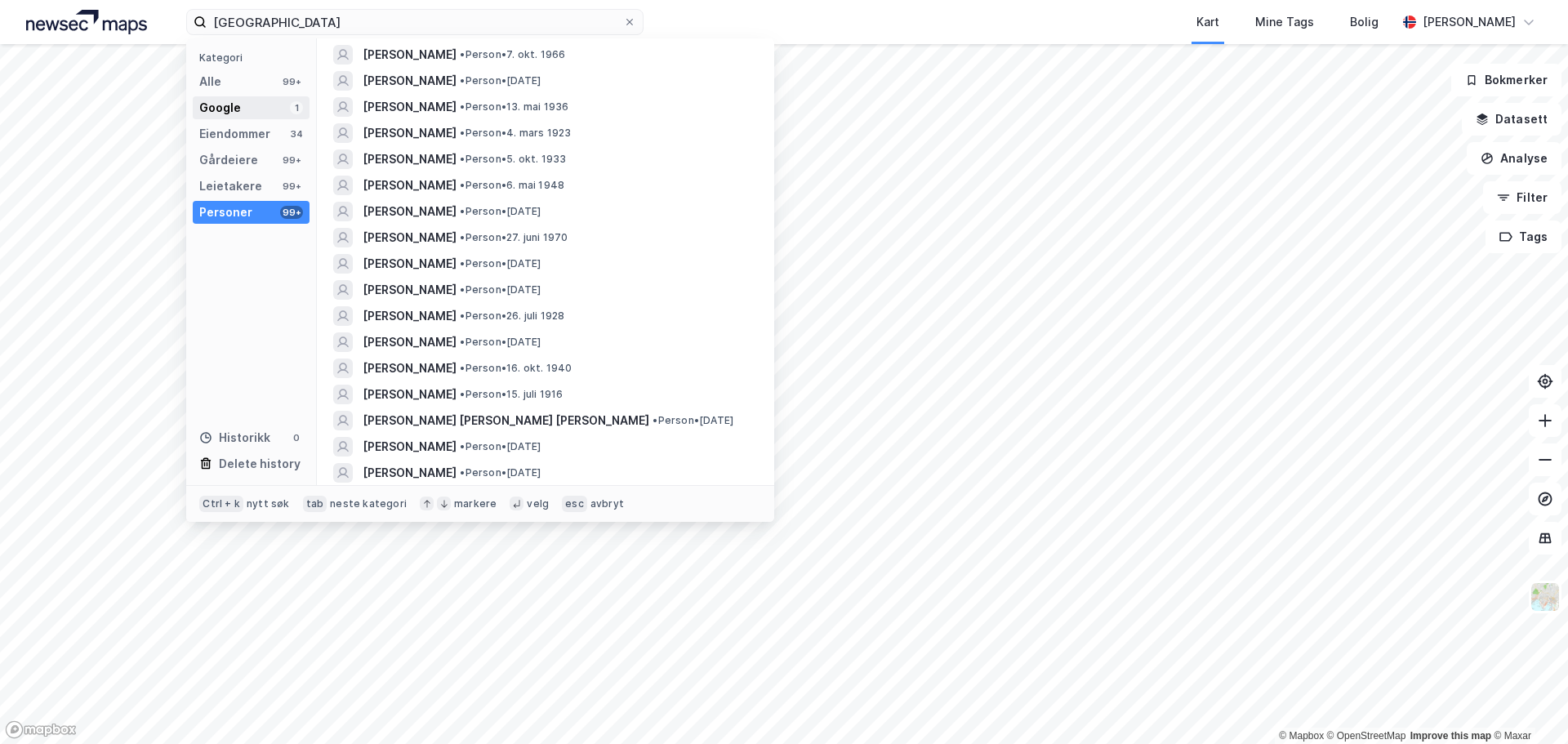
click at [244, 103] on div "Google 1" at bounding box center [250, 108] width 117 height 23
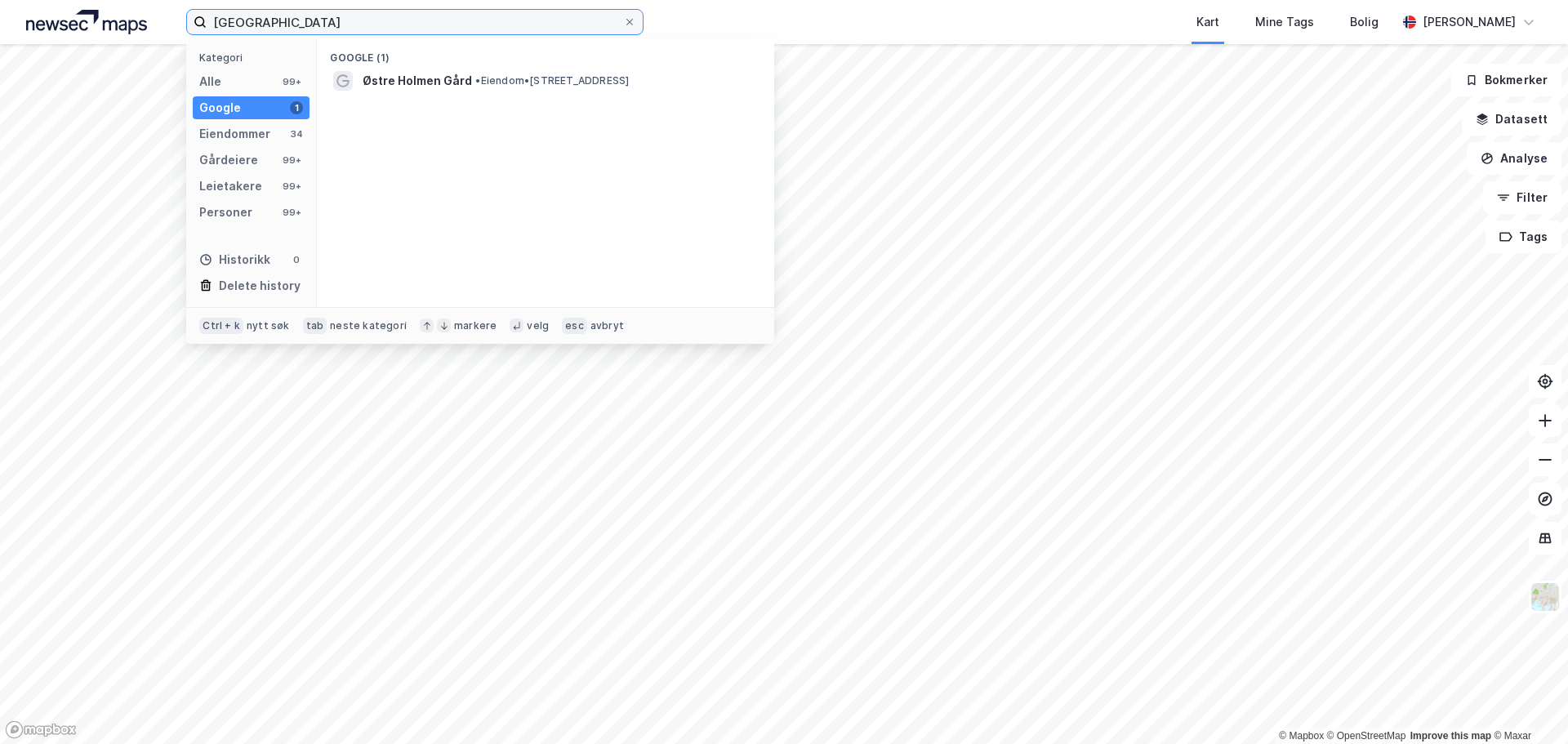
scroll to position [0, 0]
click at [236, 80] on div "Alle 99+" at bounding box center [250, 82] width 117 height 23
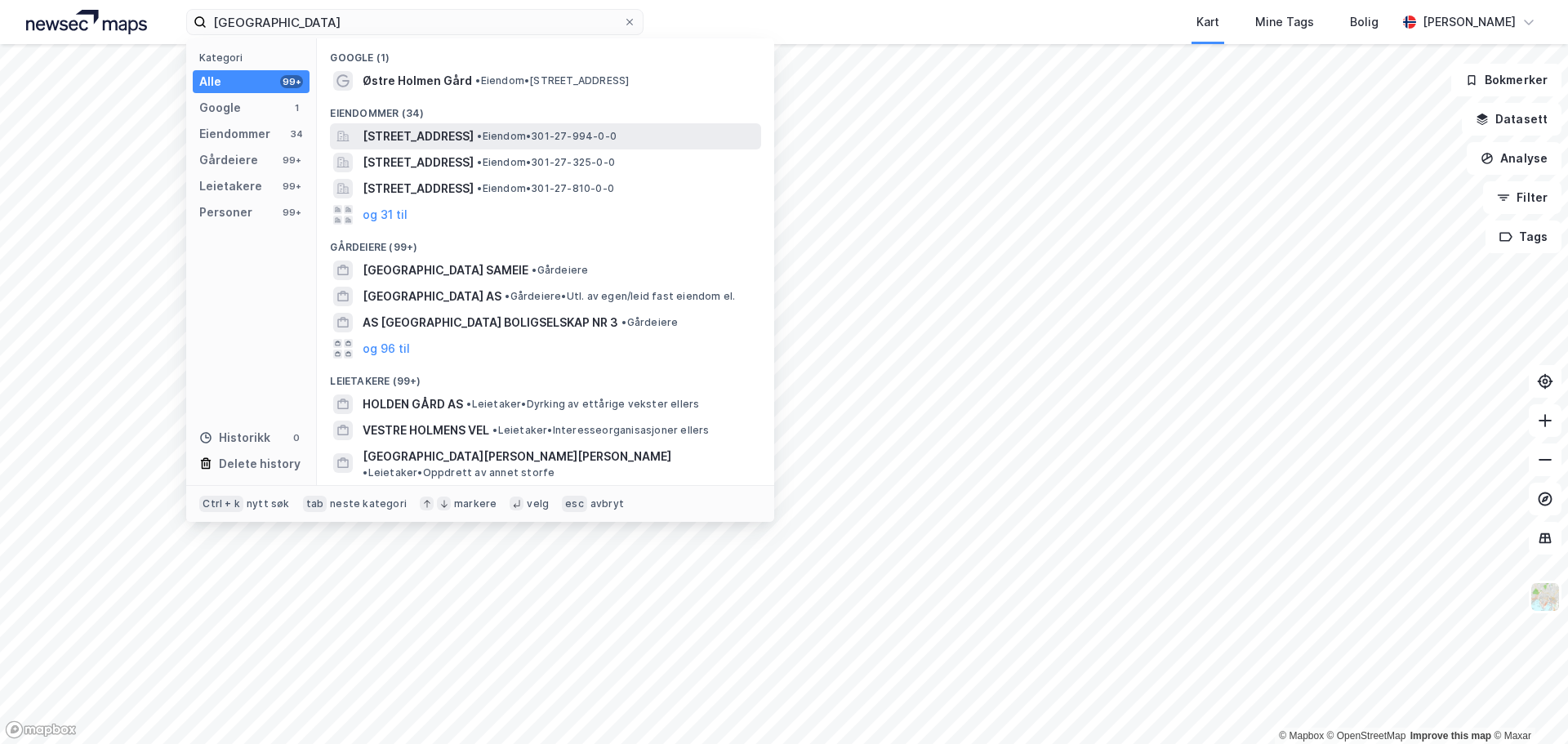
click at [416, 133] on span "[STREET_ADDRESS]" at bounding box center [418, 136] width 111 height 20
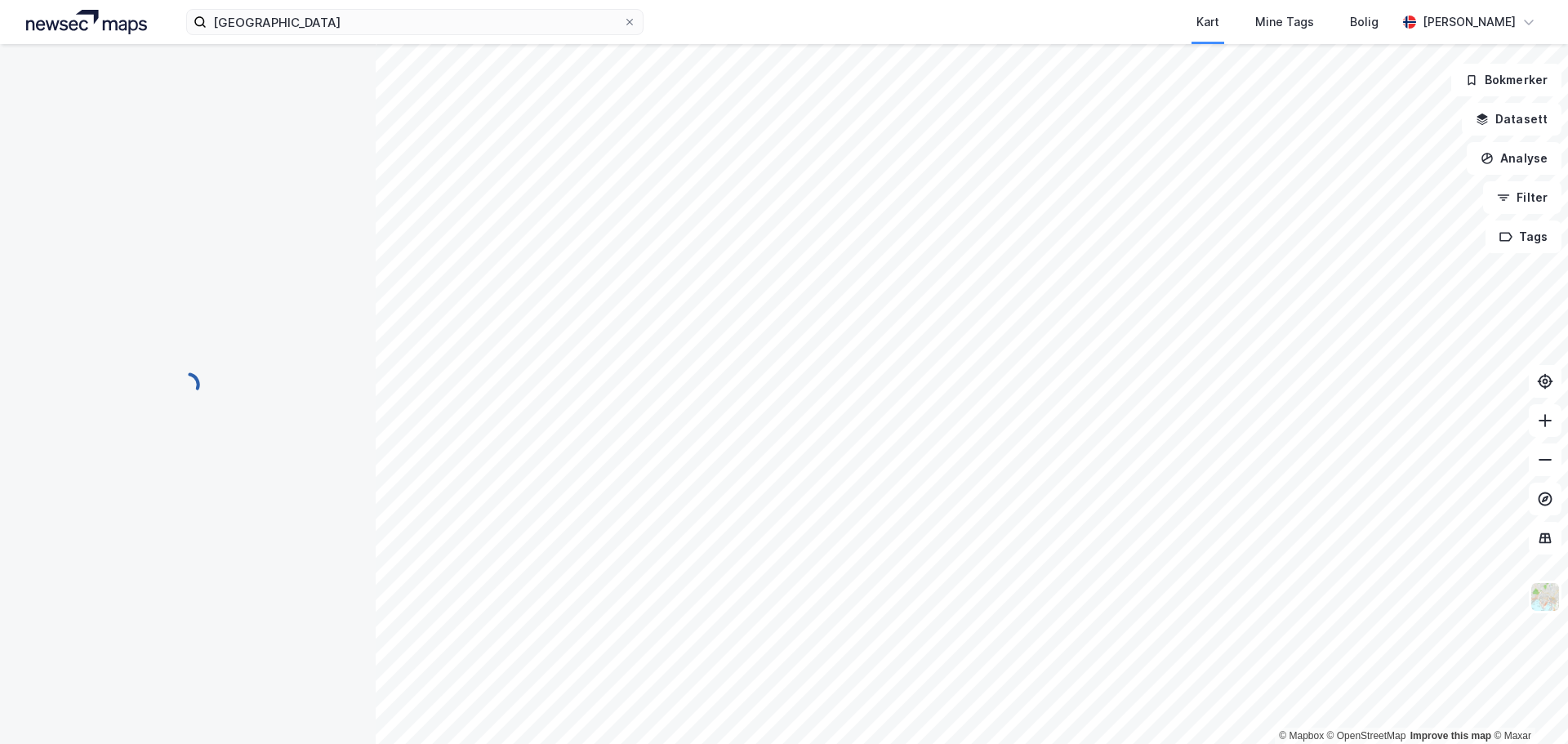
scroll to position [1, 0]
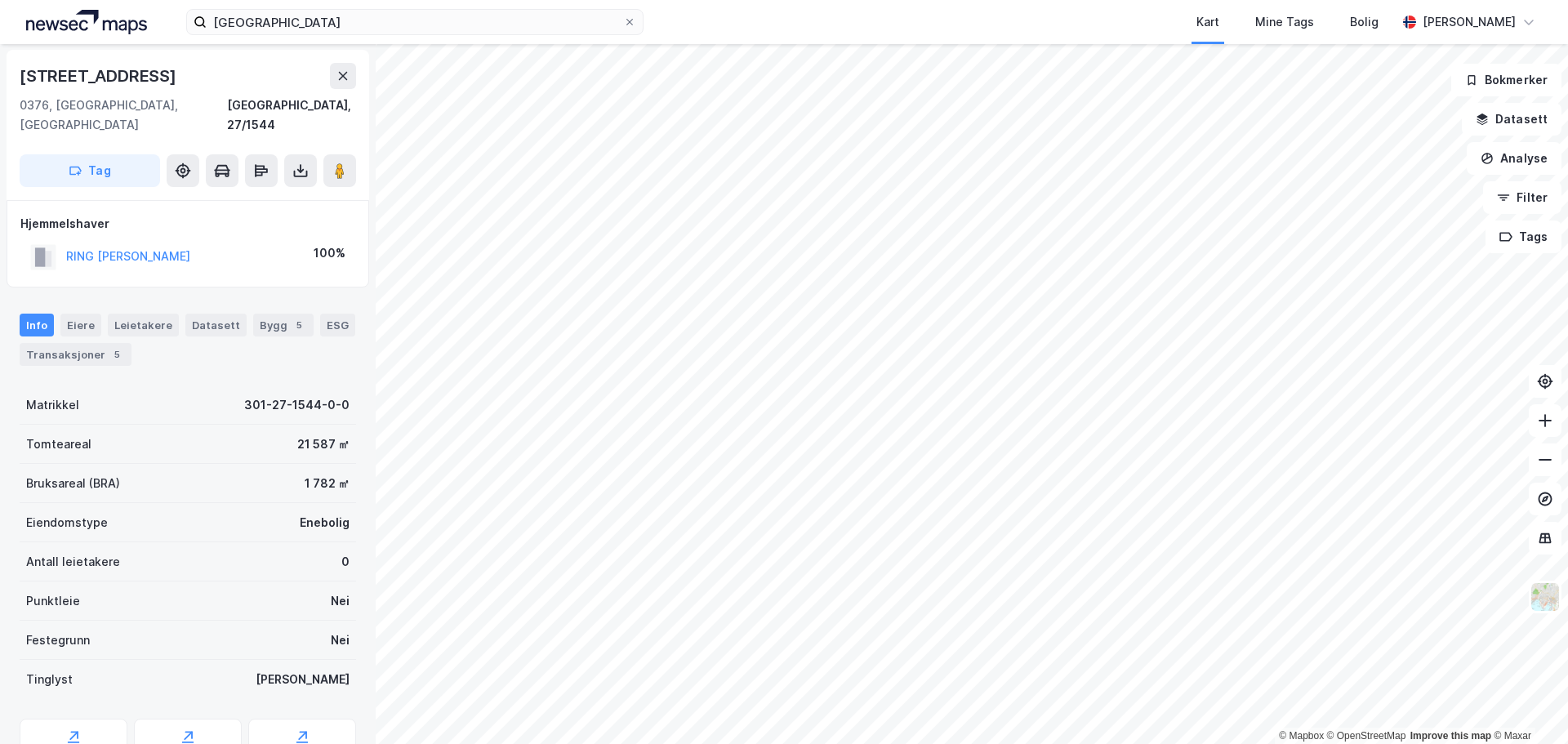
scroll to position [1, 0]
